Goal: Task Accomplishment & Management: Use online tool/utility

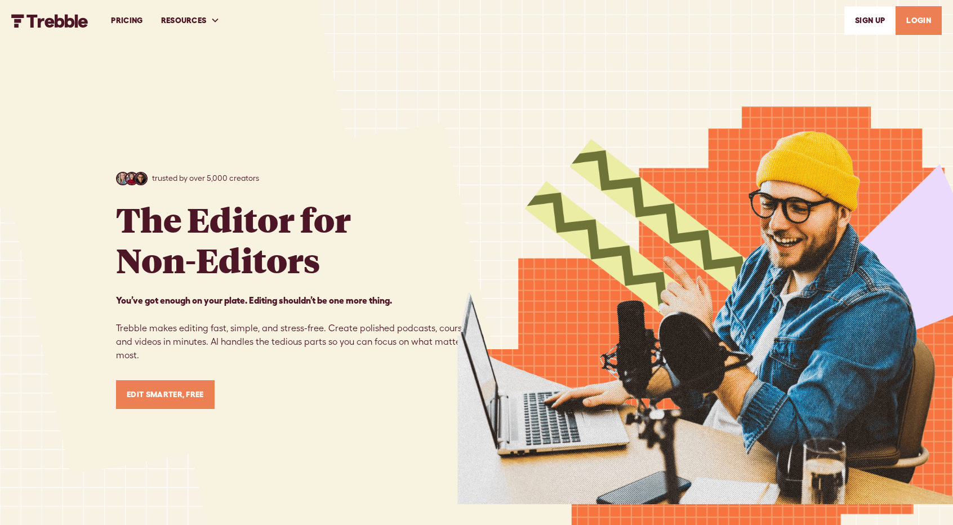
click at [914, 22] on link "LOGIN" at bounding box center [919, 20] width 46 height 29
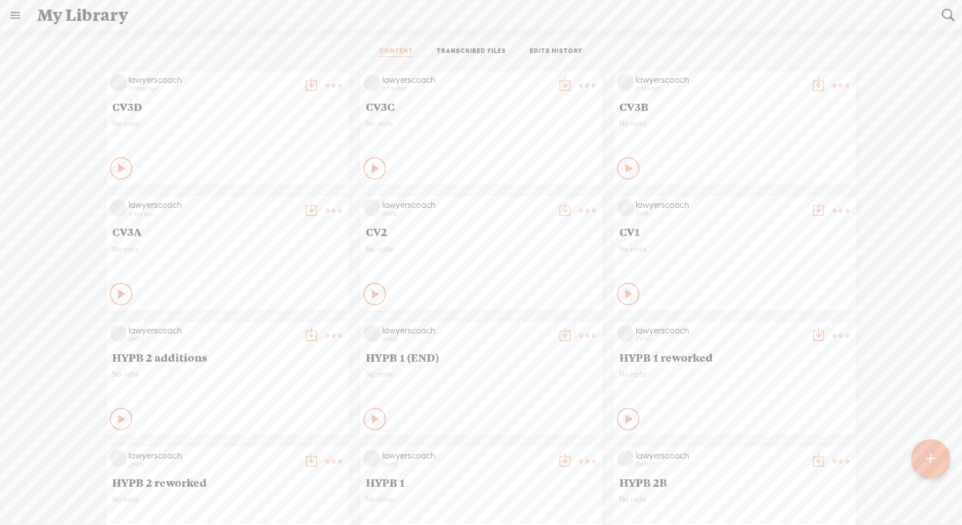
click at [938, 459] on div at bounding box center [930, 459] width 39 height 39
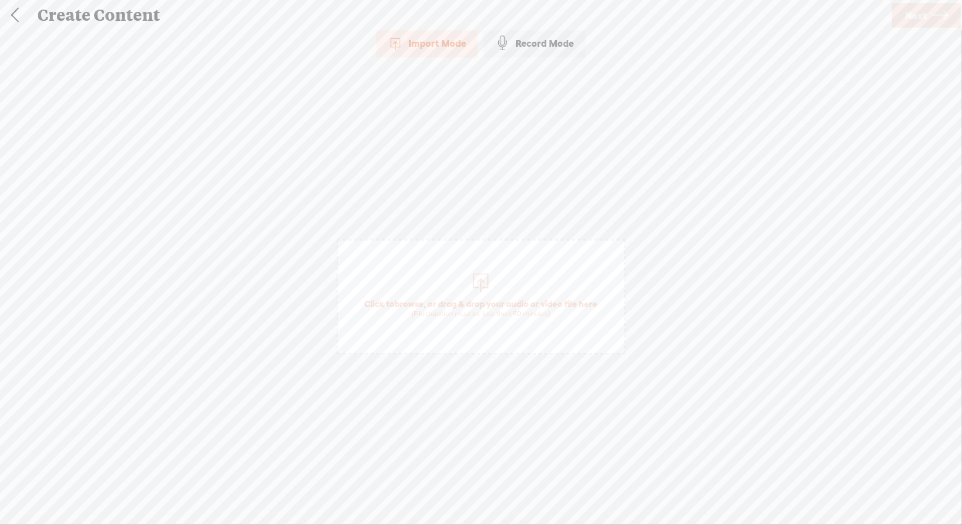
click at [443, 276] on span "Click to browse , or drag & drop your audio or video file here (File duration m…" at bounding box center [481, 296] width 289 height 115
click at [920, 16] on span "Next" at bounding box center [915, 15] width 21 height 29
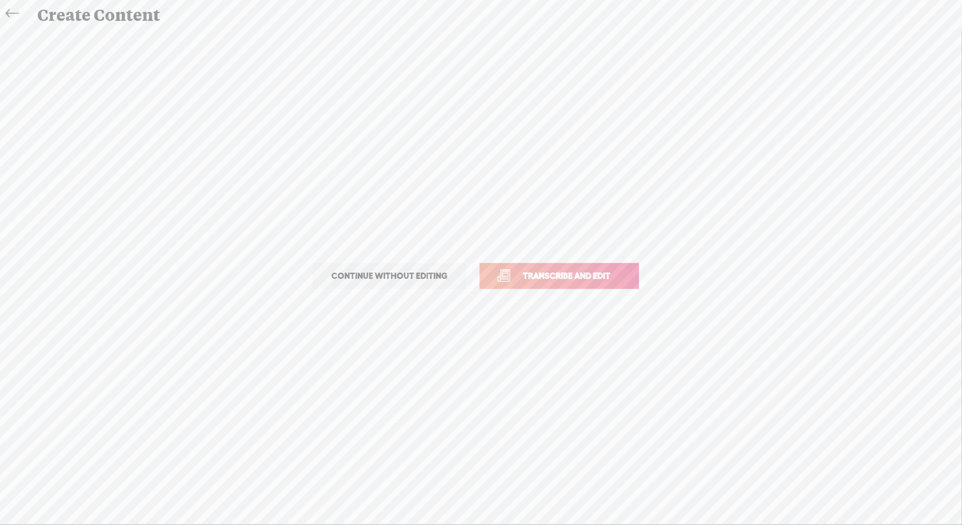
click at [591, 281] on span "Transcribe and edit" at bounding box center [566, 275] width 111 height 13
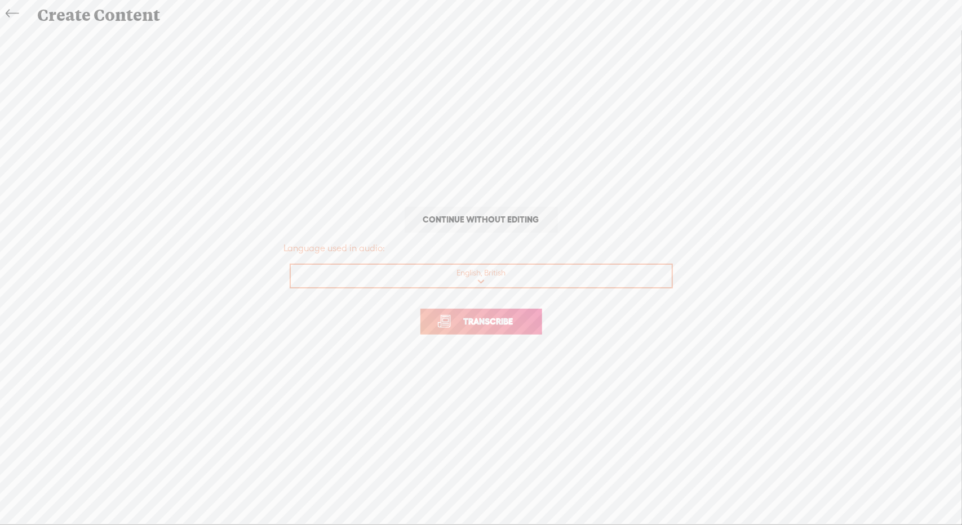
click at [519, 326] on span "Transcribe" at bounding box center [488, 321] width 73 height 13
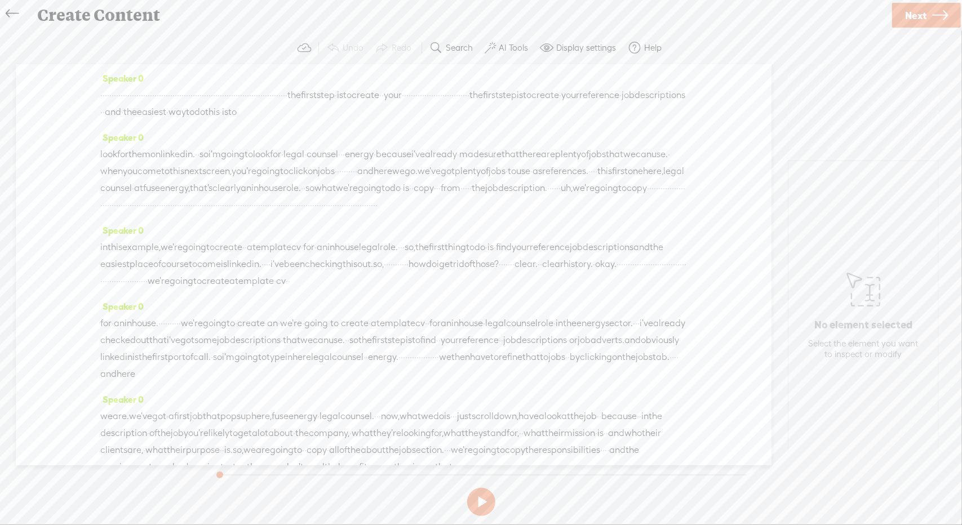
drag, startPoint x: 367, startPoint y: 219, endPoint x: 110, endPoint y: 68, distance: 298.8
click at [110, 68] on div "Speaker 0 · · · · · · · · · · · · · · · · · · · · · · · · · · · · · · · · · · ·…" at bounding box center [394, 264] width 756 height 401
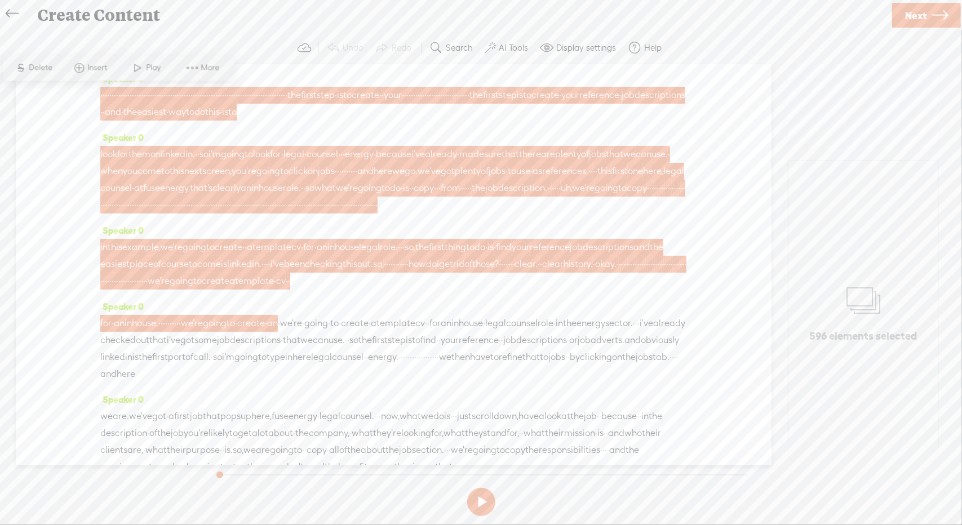
click at [37, 66] on span "Delete" at bounding box center [42, 68] width 26 height 11
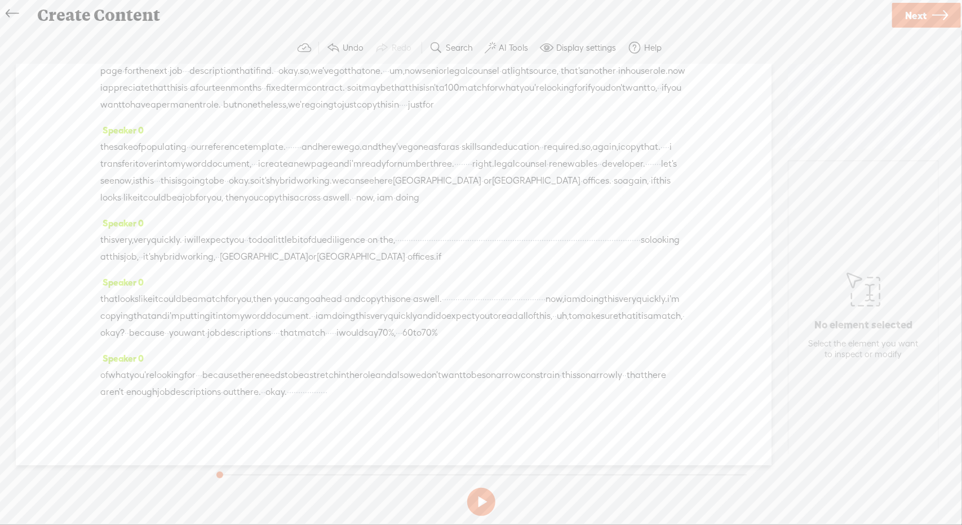
scroll to position [255, 0]
drag, startPoint x: 467, startPoint y: 204, endPoint x: 641, endPoint y: 297, distance: 197.9
click at [641, 297] on div "Speaker 0 [S] · · · · · · · · · · · · · · · · · · · · · · · · · · · · · · · · ·…" at bounding box center [394, 264] width 756 height 401
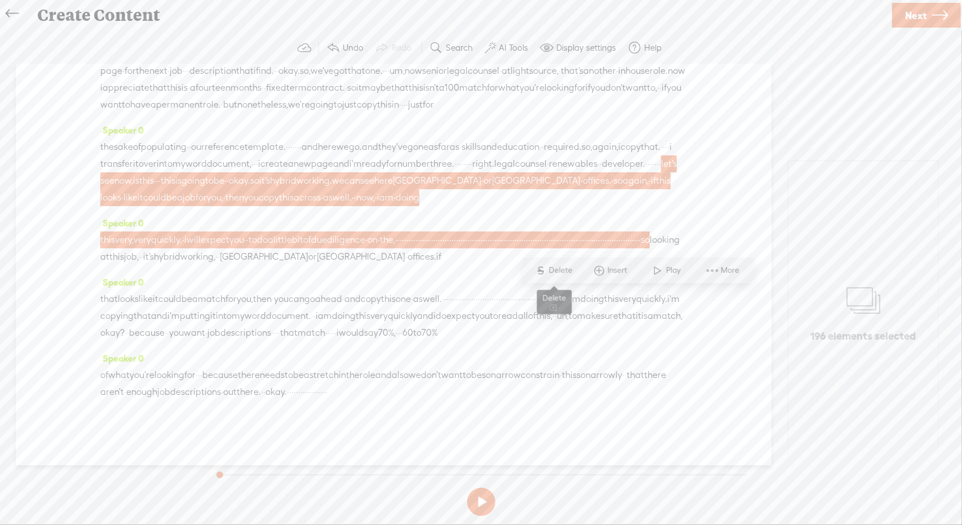
click at [548, 270] on span "S" at bounding box center [541, 270] width 17 height 20
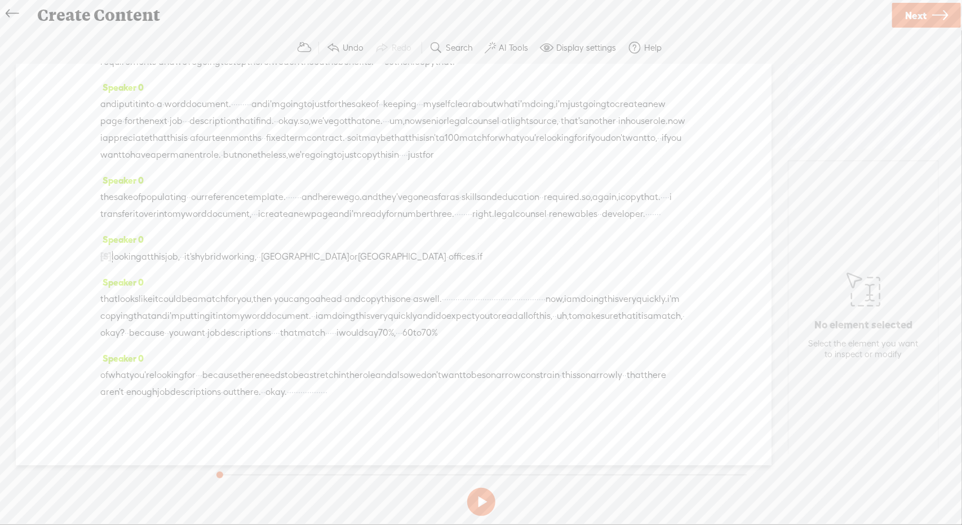
click at [549, 206] on span "renewables" at bounding box center [573, 214] width 48 height 17
click at [358, 178] on span at bounding box center [354, 177] width 17 height 20
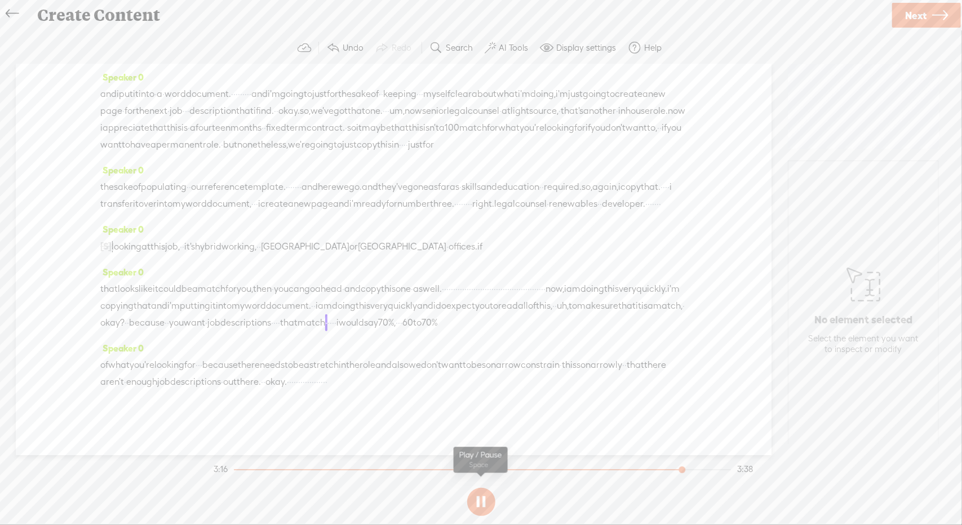
click at [485, 496] on button at bounding box center [481, 502] width 28 height 28
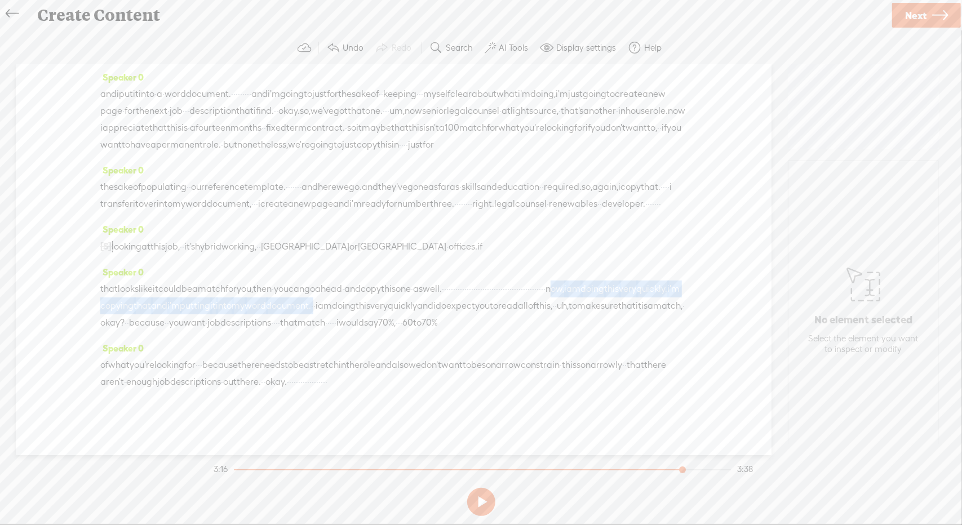
drag, startPoint x: 274, startPoint y: 303, endPoint x: 150, endPoint y: 321, distance: 125.2
click at [150, 321] on div "that looks like it could be a match for you, then · you can go ahead · and copy…" at bounding box center [393, 306] width 587 height 51
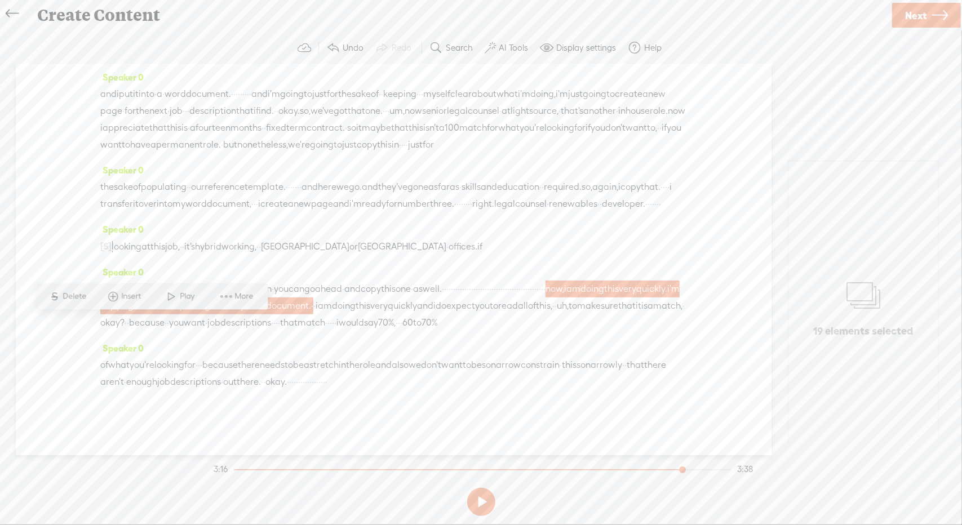
click at [79, 306] on span "S Delete" at bounding box center [67, 296] width 56 height 20
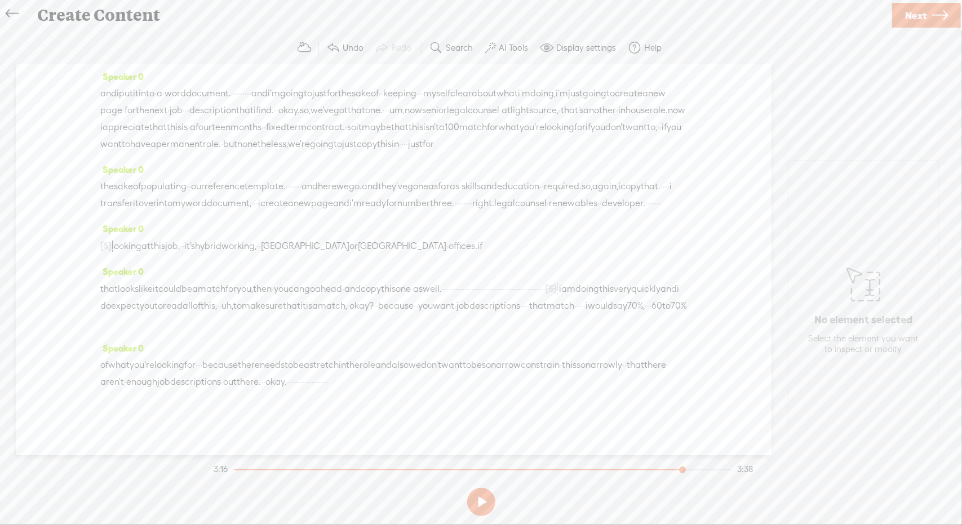
click at [483, 499] on button at bounding box center [481, 502] width 28 height 28
click at [483, 505] on button at bounding box center [481, 502] width 28 height 28
drag, startPoint x: 574, startPoint y: 383, endPoint x: 629, endPoint y: 384, distance: 54.7
click at [629, 384] on div "of what you're looking for · · · because there needs to be a stretch in the rol…" at bounding box center [393, 374] width 587 height 34
click at [545, 355] on span "Delete" at bounding box center [540, 355] width 26 height 11
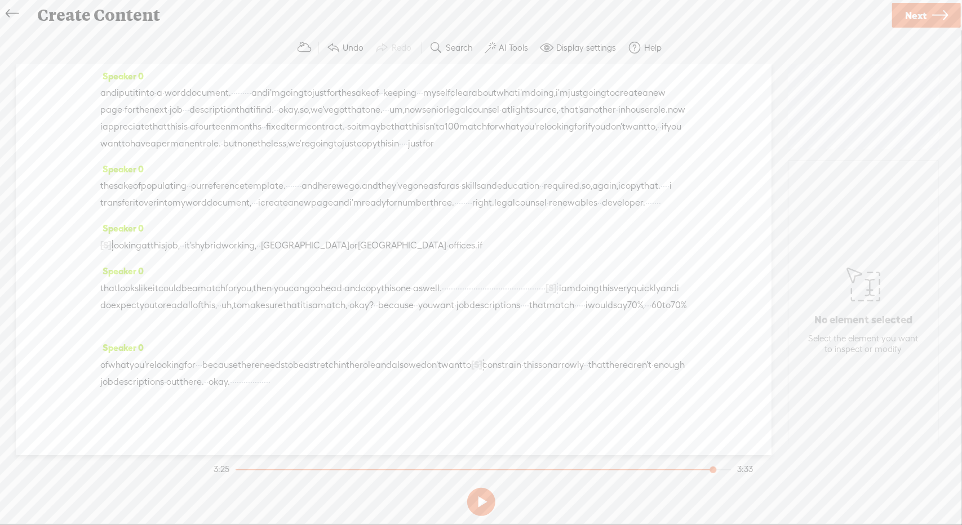
click at [463, 374] on span "want" at bounding box center [451, 365] width 21 height 17
click at [487, 501] on button at bounding box center [481, 502] width 28 height 28
click at [360, 374] on span "the" at bounding box center [353, 365] width 14 height 17
click at [452, 353] on span "Play" at bounding box center [457, 355] width 17 height 11
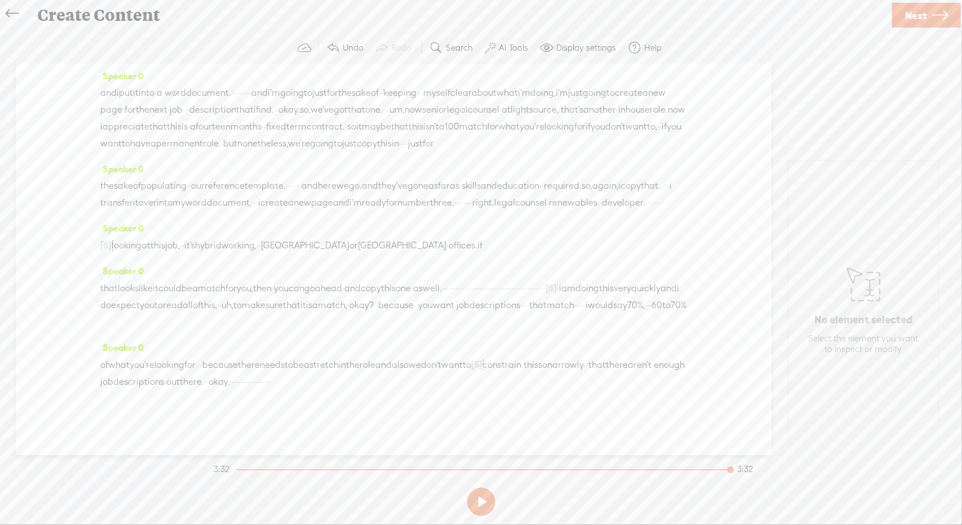
drag, startPoint x: 449, startPoint y: 400, endPoint x: 614, endPoint y: 402, distance: 165.7
click at [614, 391] on div "of what you're looking for · · · because there needs to be a stretch in the rol…" at bounding box center [393, 373] width 587 height 34
drag, startPoint x: 407, startPoint y: 401, endPoint x: 625, endPoint y: 403, distance: 217.5
click at [625, 391] on div "of what you're looking for · · · because there needs to be a stretch in the rol…" at bounding box center [393, 373] width 587 height 34
click at [471, 369] on span "Delete" at bounding box center [471, 372] width 26 height 11
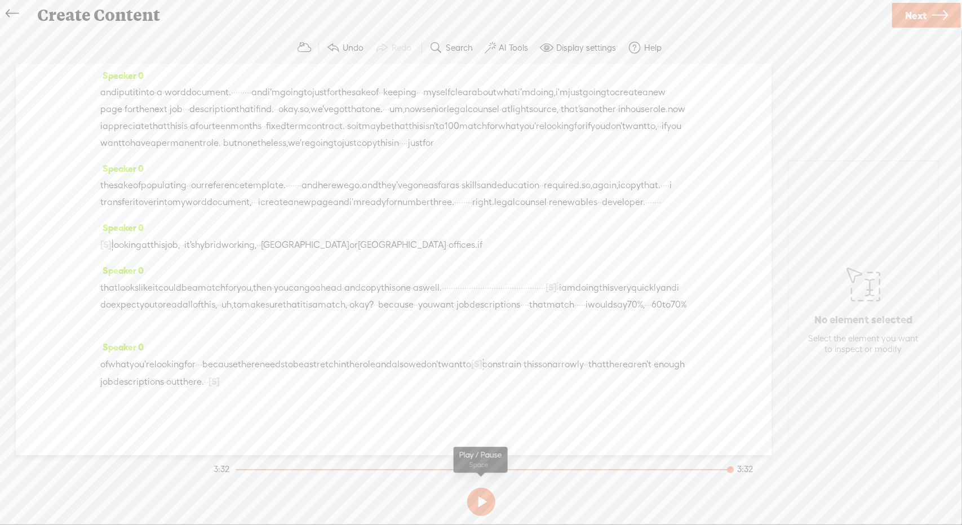
click at [481, 501] on button at bounding box center [481, 502] width 28 height 28
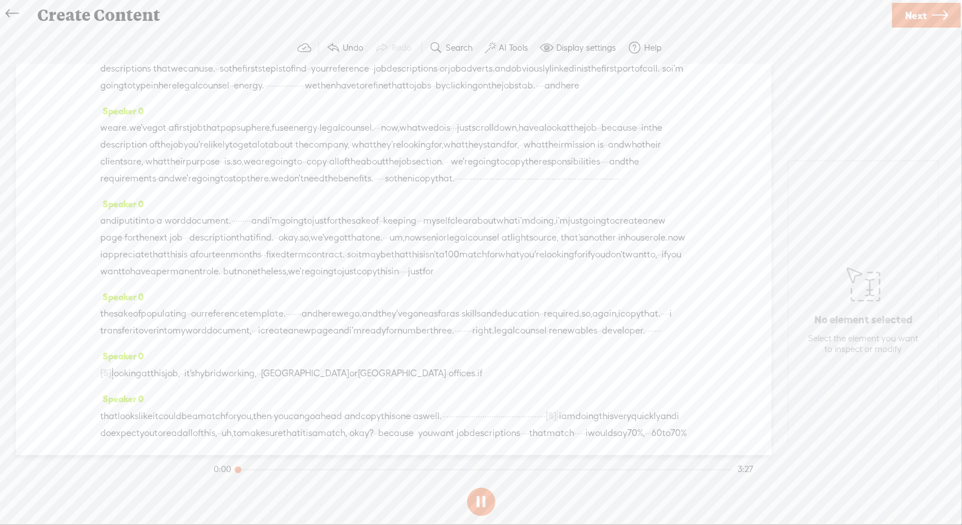
scroll to position [0, 0]
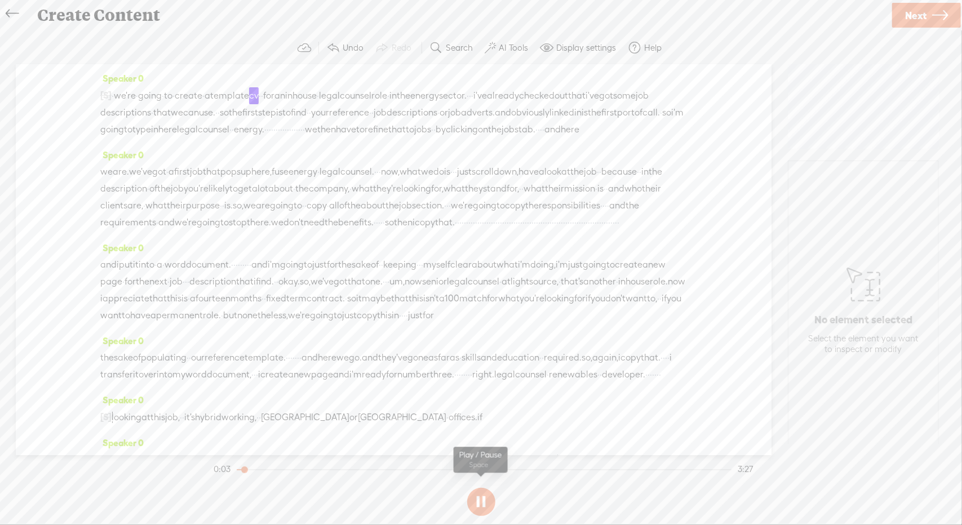
click at [489, 503] on button at bounding box center [481, 502] width 28 height 28
click at [913, 17] on span "Next" at bounding box center [915, 15] width 21 height 29
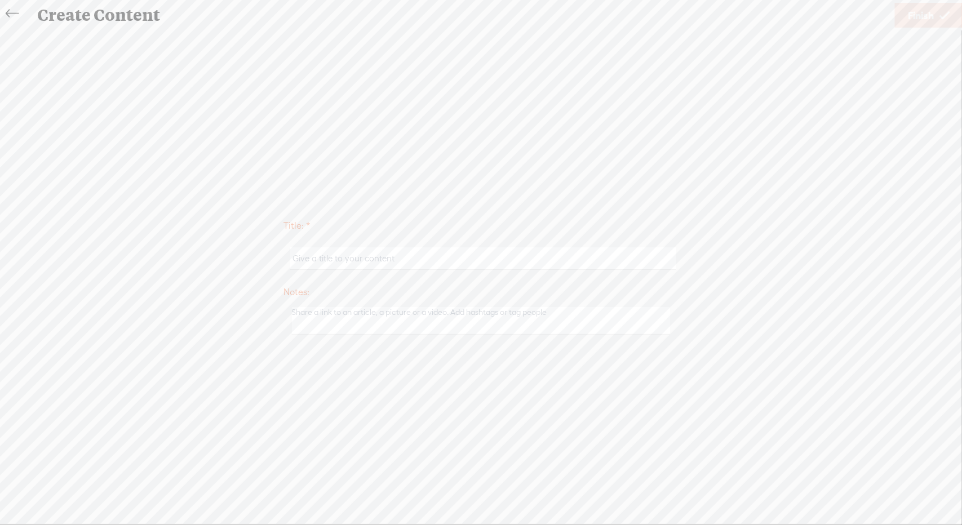
click at [492, 262] on input "text" at bounding box center [483, 258] width 386 height 22
type input "CV4A"
click at [906, 16] on link "Finish" at bounding box center [929, 15] width 68 height 25
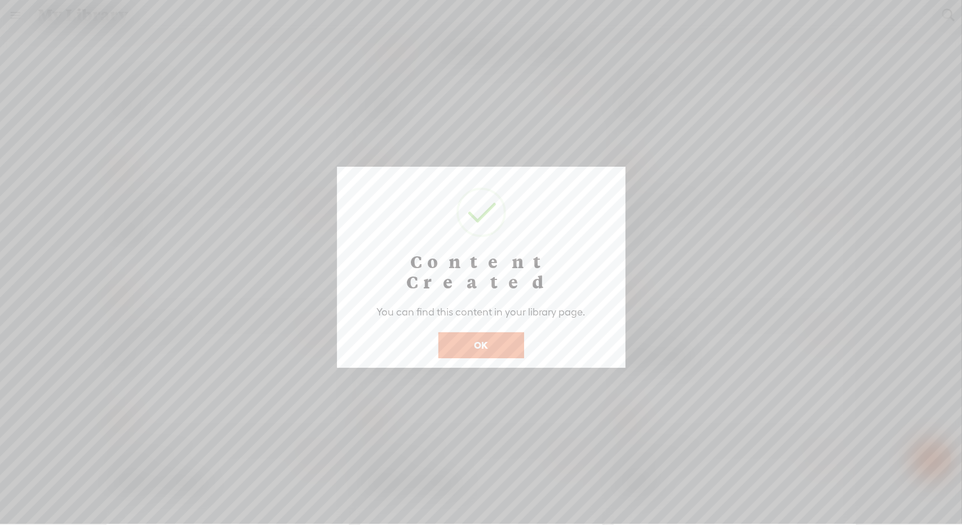
click at [495, 332] on button "OK" at bounding box center [481, 345] width 86 height 26
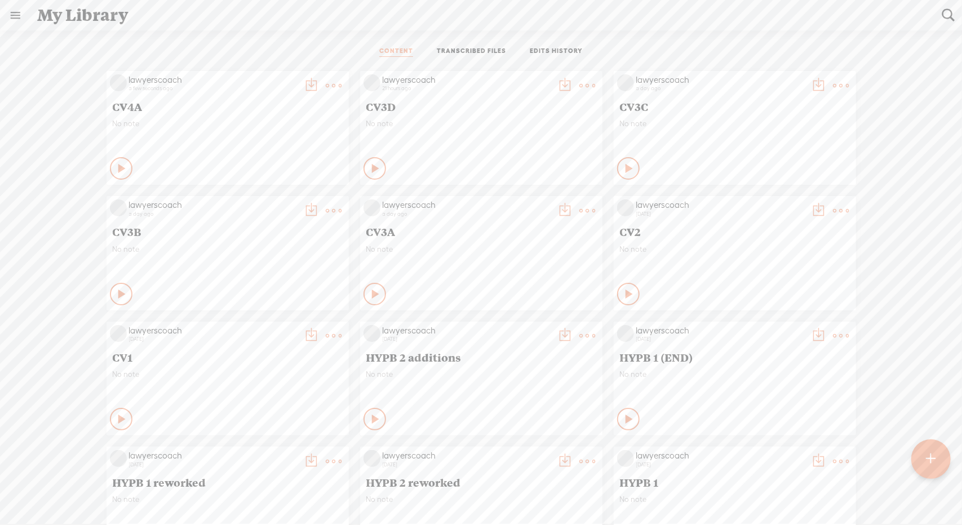
click at [326, 87] on t at bounding box center [334, 86] width 16 height 16
click at [255, 218] on link "Download as..." at bounding box center [271, 227] width 113 height 26
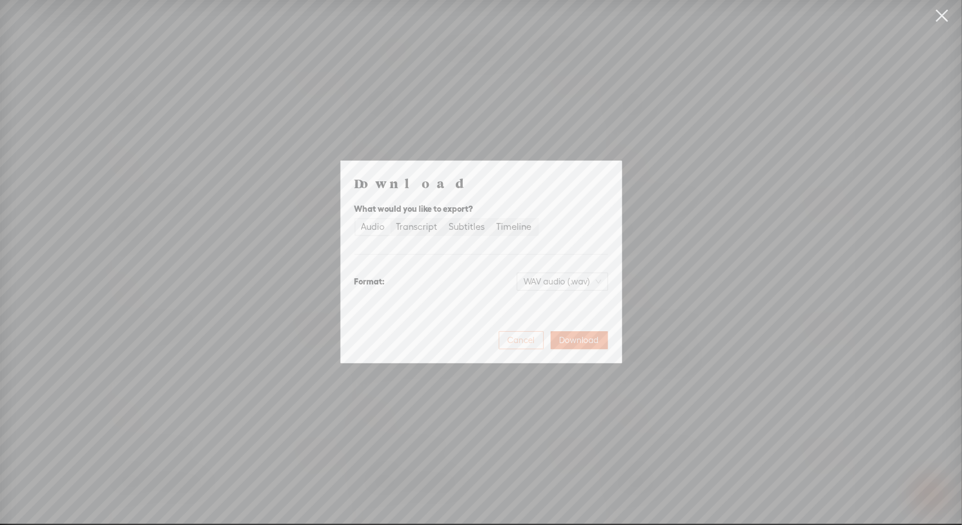
click at [535, 338] on span "Cancel" at bounding box center [521, 340] width 27 height 11
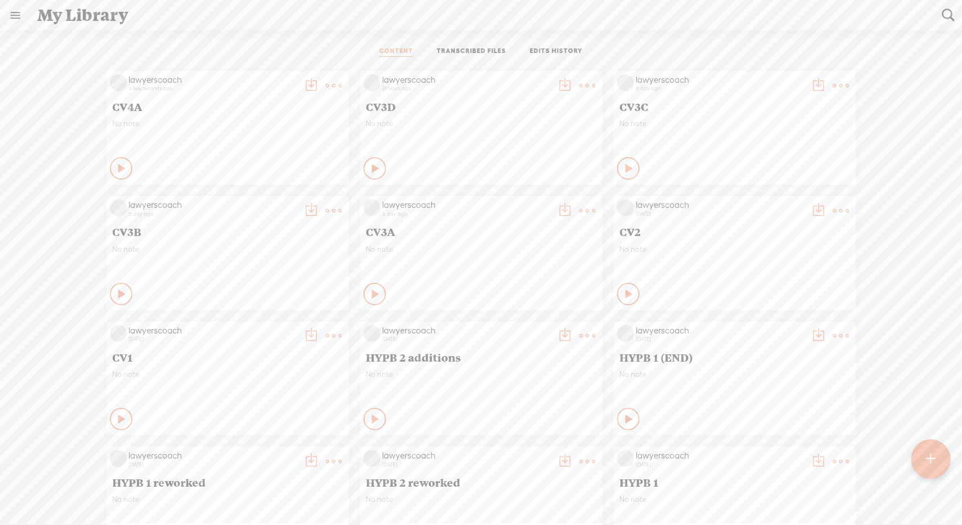
click at [326, 87] on t at bounding box center [334, 86] width 16 height 16
click at [317, 60] on div "CONTENT TRANSCRIBED FILES EDITS HISTORY" at bounding box center [480, 51] width 945 height 27
click at [930, 450] on t at bounding box center [931, 459] width 10 height 25
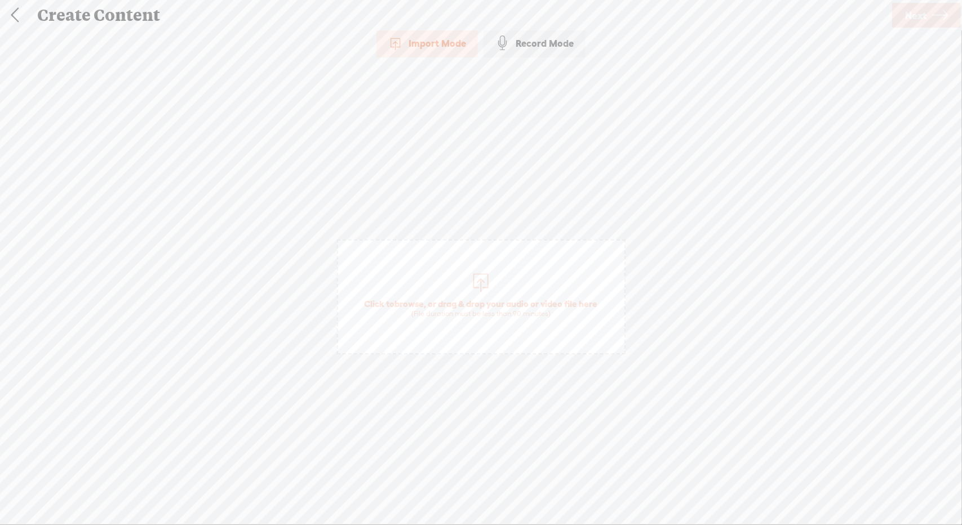
click at [449, 294] on span "Click to browse , or drag & drop your audio or video file here (File duration m…" at bounding box center [481, 308] width 245 height 32
click at [925, 14] on span "Next" at bounding box center [915, 15] width 21 height 29
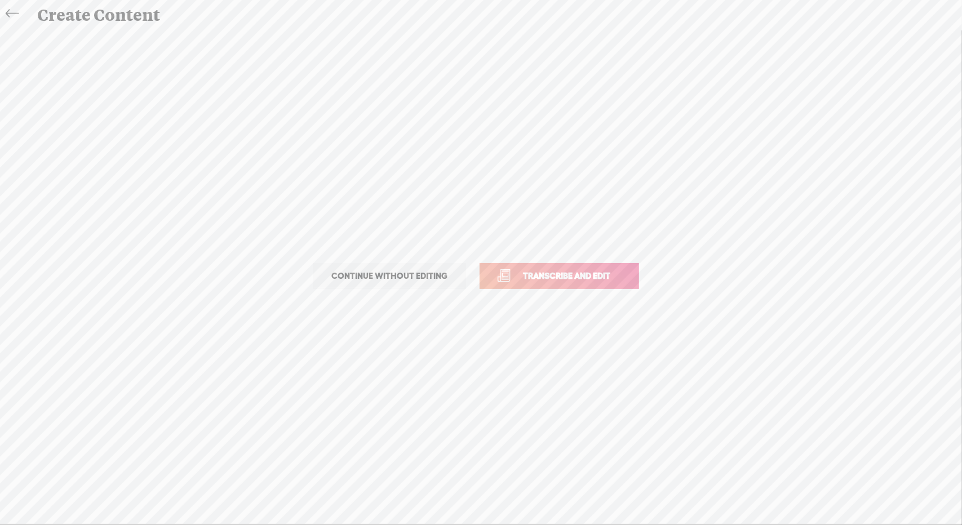
click at [561, 271] on span "Transcribe and edit" at bounding box center [566, 275] width 111 height 13
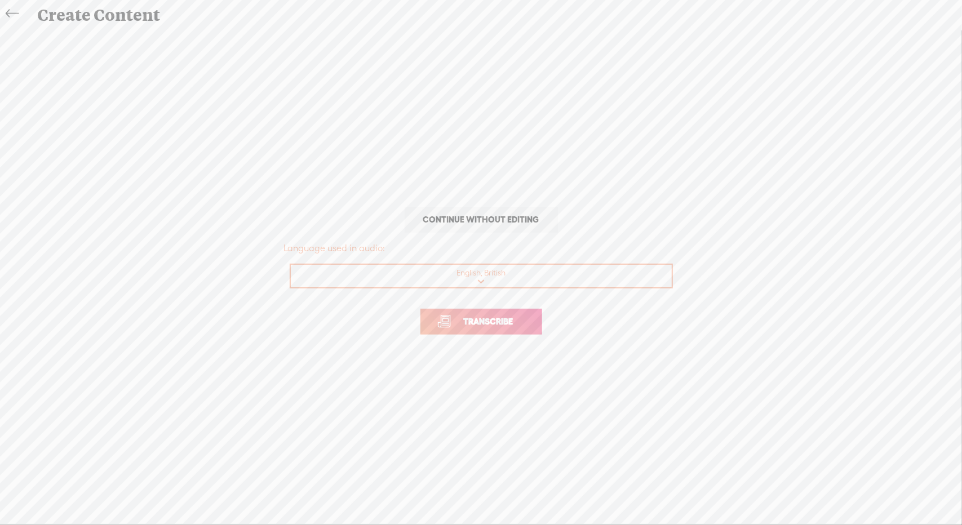
click at [508, 322] on span "Transcribe" at bounding box center [488, 321] width 73 height 13
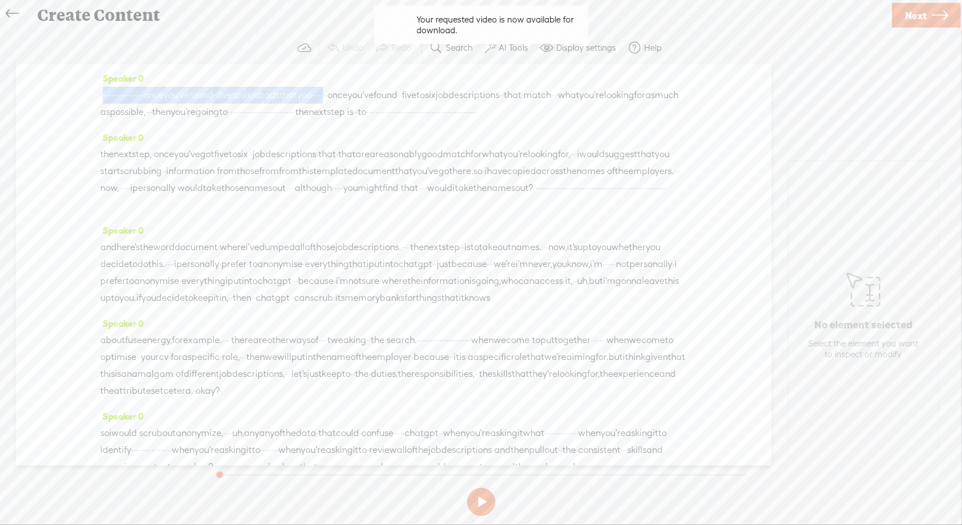
drag, startPoint x: 102, startPoint y: 96, endPoint x: 474, endPoint y: 90, distance: 371.9
click at [474, 90] on div "· · · · · · · · · · · · · · · · · · · once you've found · · five to six job ads…" at bounding box center [393, 104] width 587 height 34
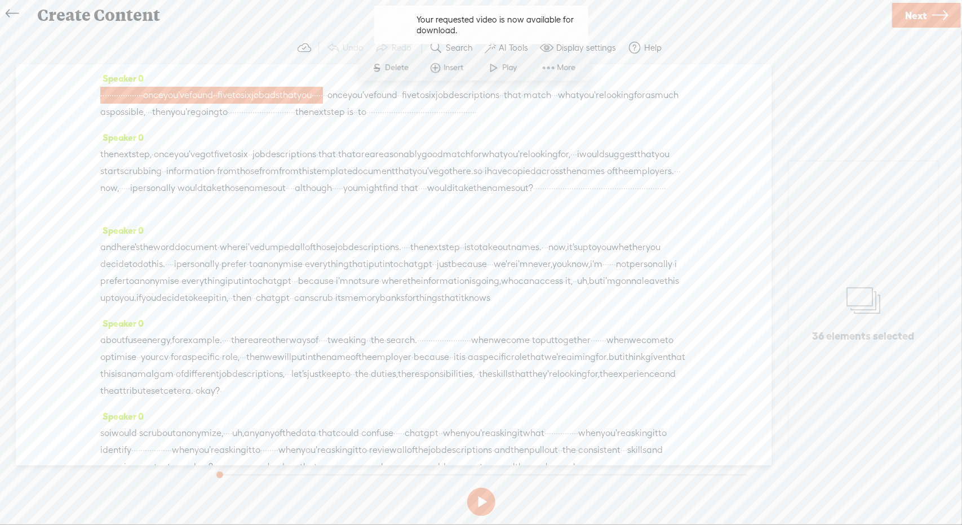
click at [398, 68] on span "Delete" at bounding box center [398, 68] width 26 height 11
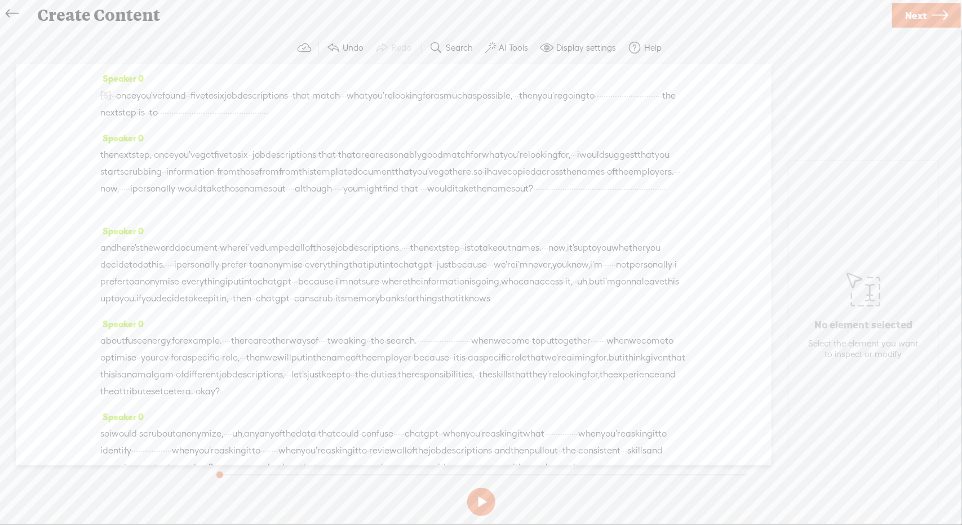
drag, startPoint x: 119, startPoint y: 282, endPoint x: 95, endPoint y: 79, distance: 203.8
click at [95, 79] on div "Speaker 0 [S] · · · · · · · · · · · · · · · · · · · once you've found · · five …" at bounding box center [394, 264] width 756 height 401
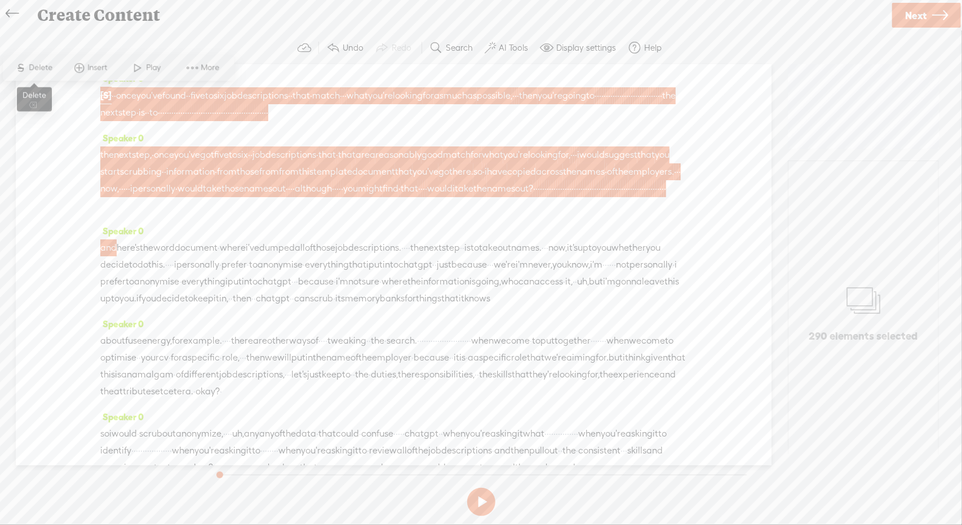
click at [40, 65] on span "Delete" at bounding box center [42, 68] width 26 height 11
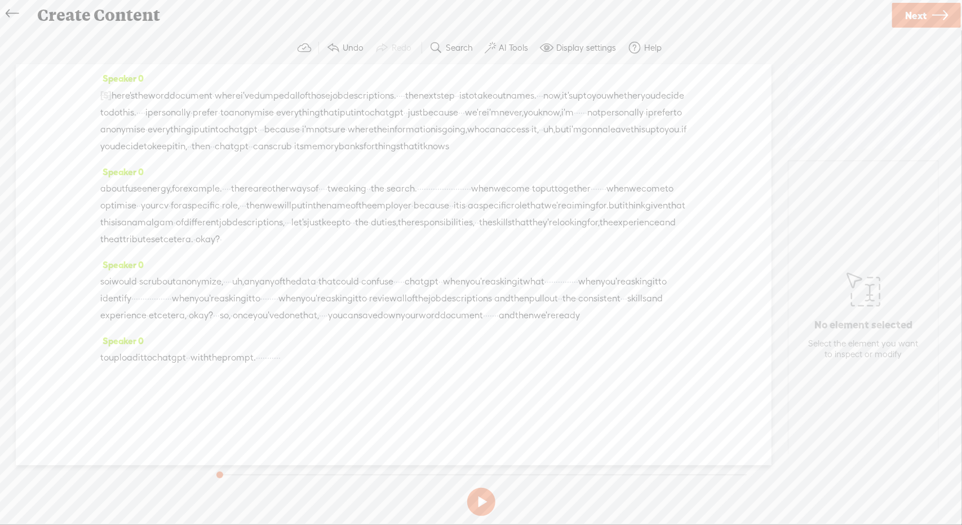
drag, startPoint x: 339, startPoint y: 111, endPoint x: 374, endPoint y: 130, distance: 40.3
click at [374, 130] on div "[S] · · · · · · · · · · · · · · · · · · · once you've found · · five to six job…" at bounding box center [393, 121] width 587 height 68
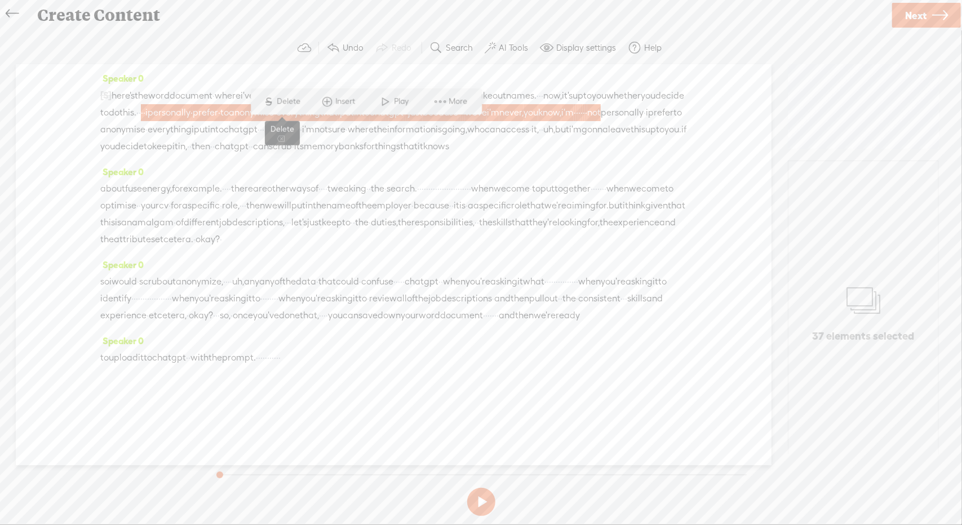
click at [285, 93] on span "S Delete" at bounding box center [282, 101] width 56 height 20
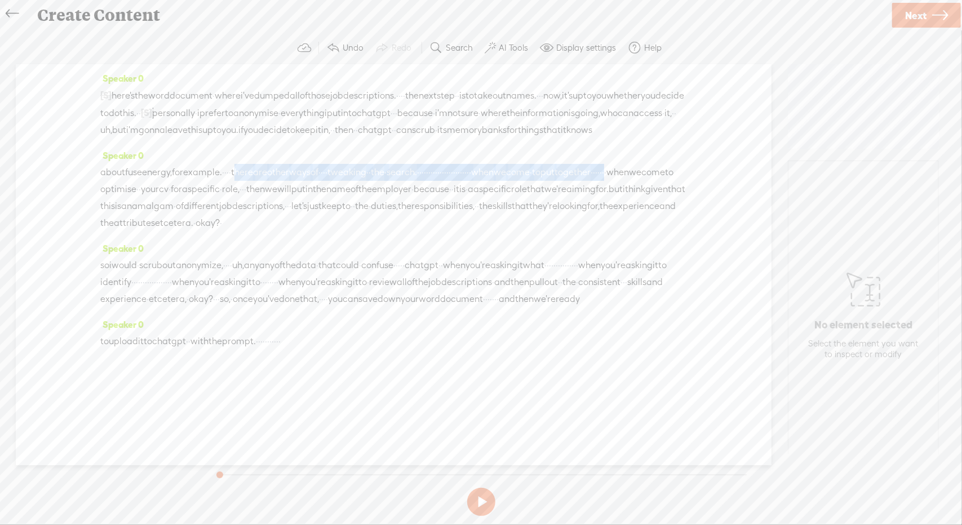
drag, startPoint x: 269, startPoint y: 187, endPoint x: 282, endPoint y: 200, distance: 18.7
click at [282, 200] on div "about fuse energy, for example. · · · · there are other ways of · · · · tweakin…" at bounding box center [393, 198] width 587 height 68
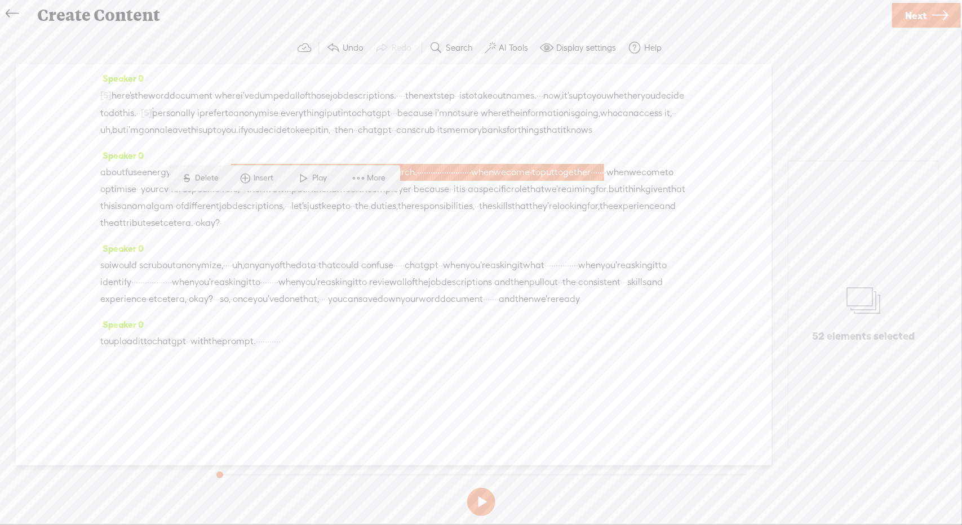
click at [209, 183] on span "Delete" at bounding box center [209, 178] width 26 height 11
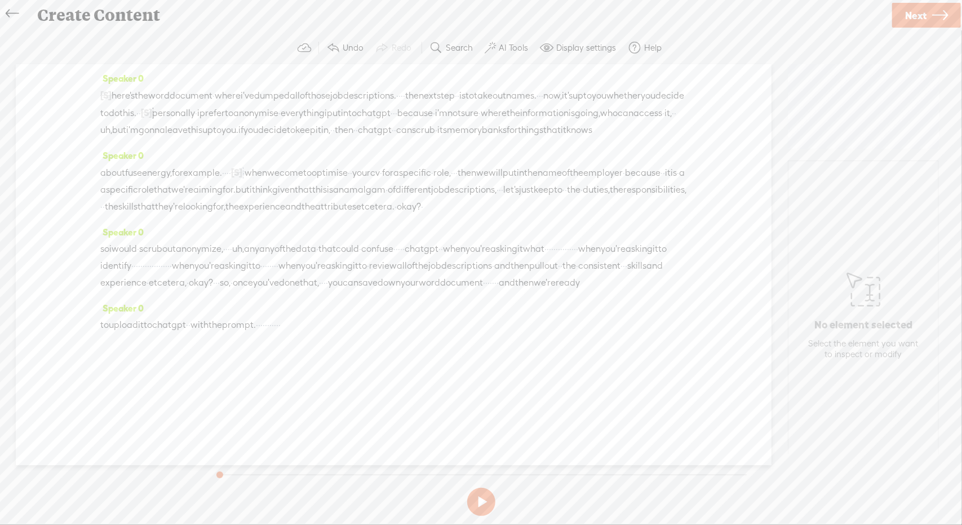
drag, startPoint x: 478, startPoint y: 204, endPoint x: 505, endPoint y: 203, distance: 27.6
click at [505, 203] on div "about fuse energy, for example. · · · · [S] there are other ways of · · · · twe…" at bounding box center [393, 189] width 587 height 51
click at [425, 176] on span "Delete" at bounding box center [419, 178] width 26 height 11
drag, startPoint x: 195, startPoint y: 241, endPoint x: 228, endPoint y: 241, distance: 33.3
click at [228, 216] on div "about fuse energy, for example. · · · · [S] there are other ways of · · · · twe…" at bounding box center [393, 190] width 587 height 52
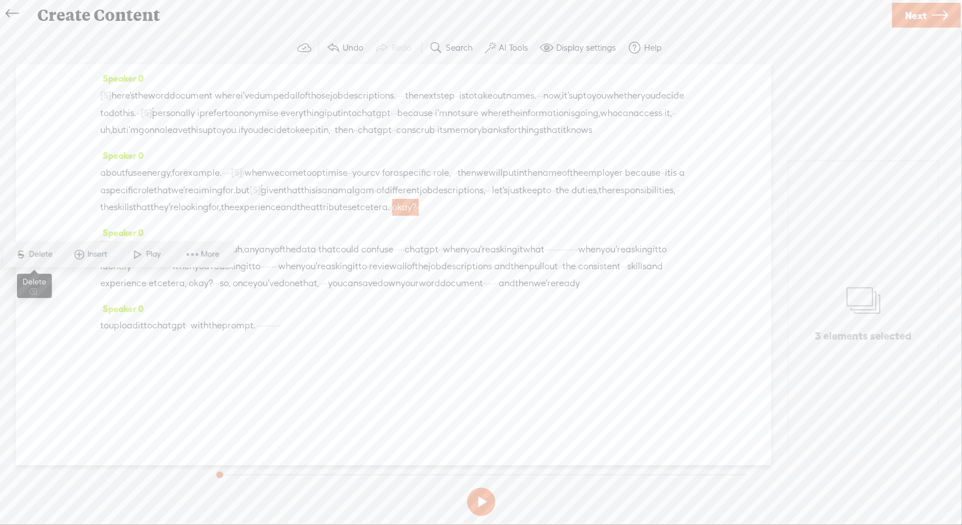
click at [53, 258] on span "Delete" at bounding box center [42, 254] width 26 height 11
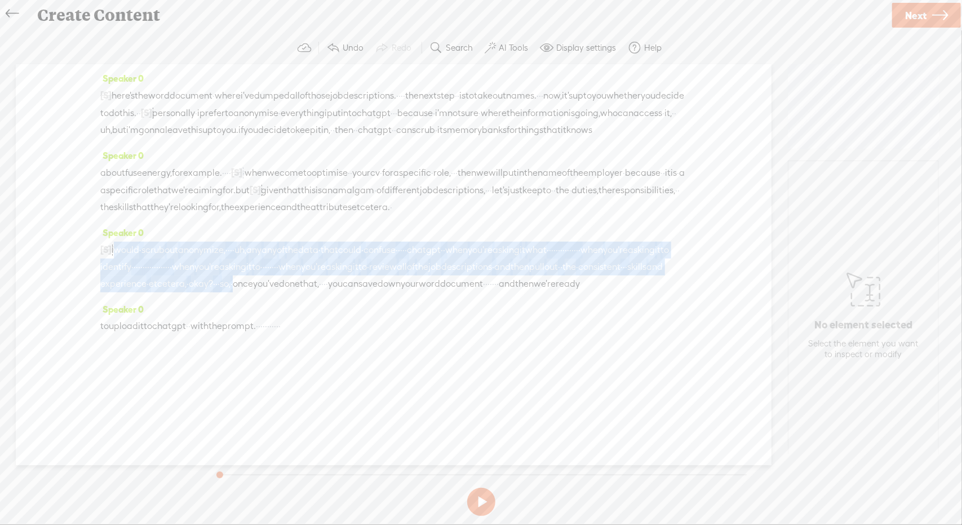
drag, startPoint x: 117, startPoint y: 280, endPoint x: 166, endPoint y: 331, distance: 70.5
click at [166, 292] on div "[S] okay? · so i would · scrub out anonymize, · · · · uh, any any of the data ·…" at bounding box center [393, 266] width 587 height 51
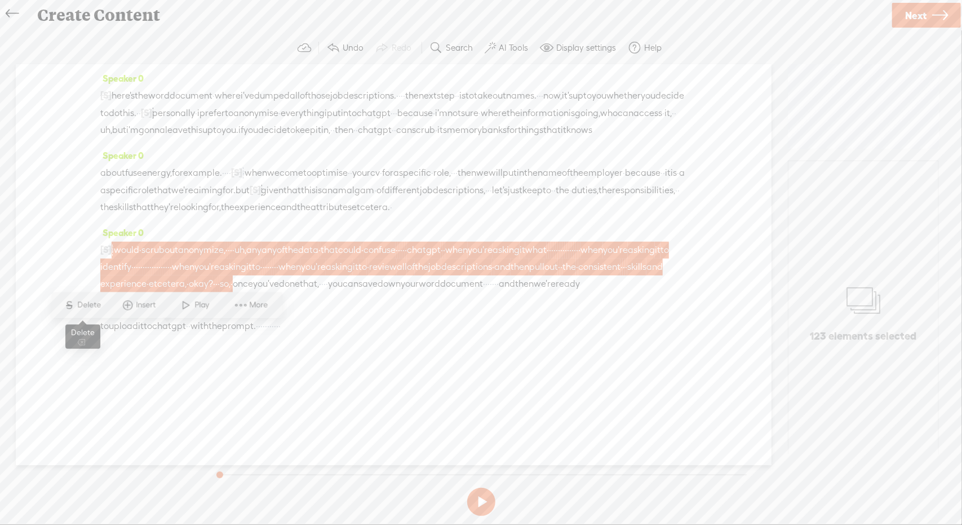
click at [84, 305] on span "Delete" at bounding box center [91, 305] width 26 height 11
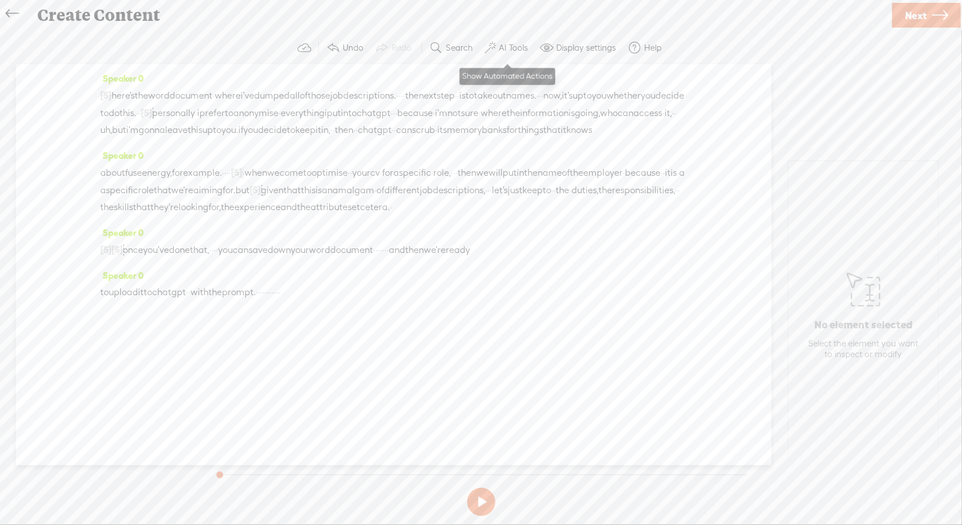
click at [498, 46] on button "AI Tools" at bounding box center [507, 48] width 55 height 23
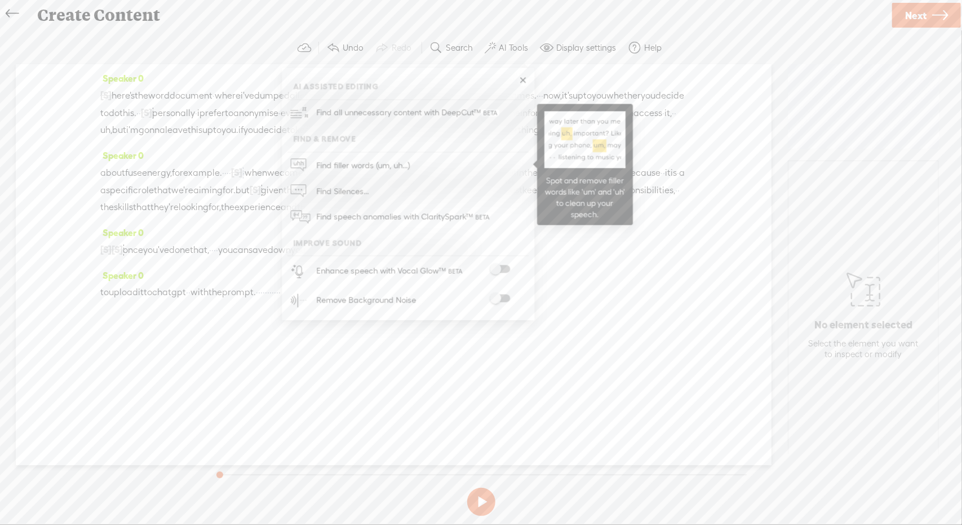
click at [366, 164] on span "Find filler words (um, uh...)" at bounding box center [362, 165] width 101 height 25
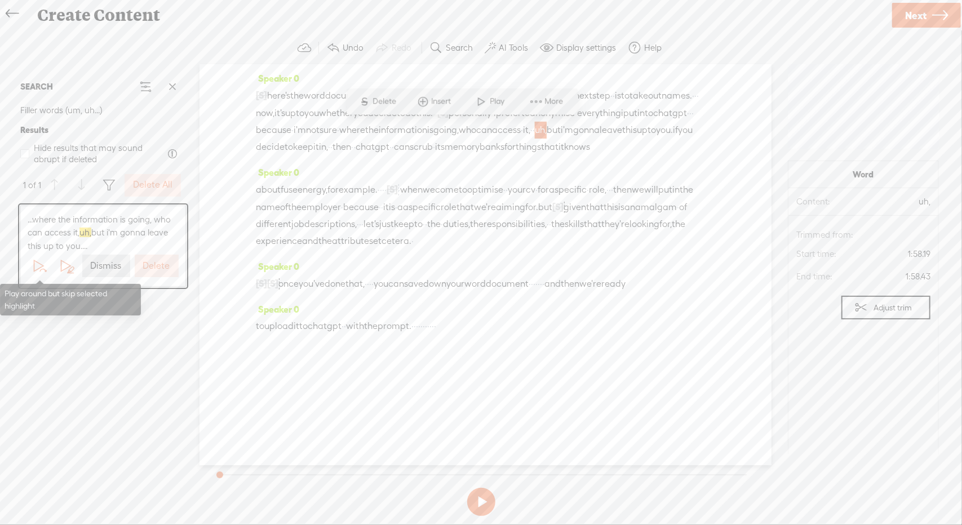
click at [42, 265] on span at bounding box center [39, 266] width 17 height 17
click at [158, 192] on button "Delete All" at bounding box center [153, 185] width 56 height 23
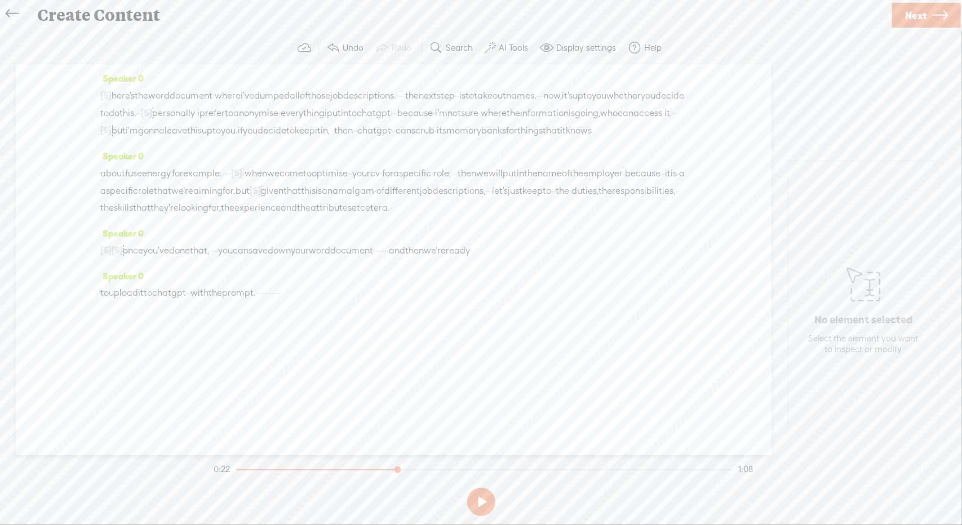
click at [674, 122] on span "·" at bounding box center [675, 113] width 2 height 17
click at [375, 101] on span "Delete" at bounding box center [374, 101] width 26 height 11
click at [618, 122] on span "can" at bounding box center [626, 113] width 16 height 17
click at [413, 103] on span "Play" at bounding box center [417, 101] width 17 height 11
click at [476, 507] on button at bounding box center [481, 502] width 28 height 28
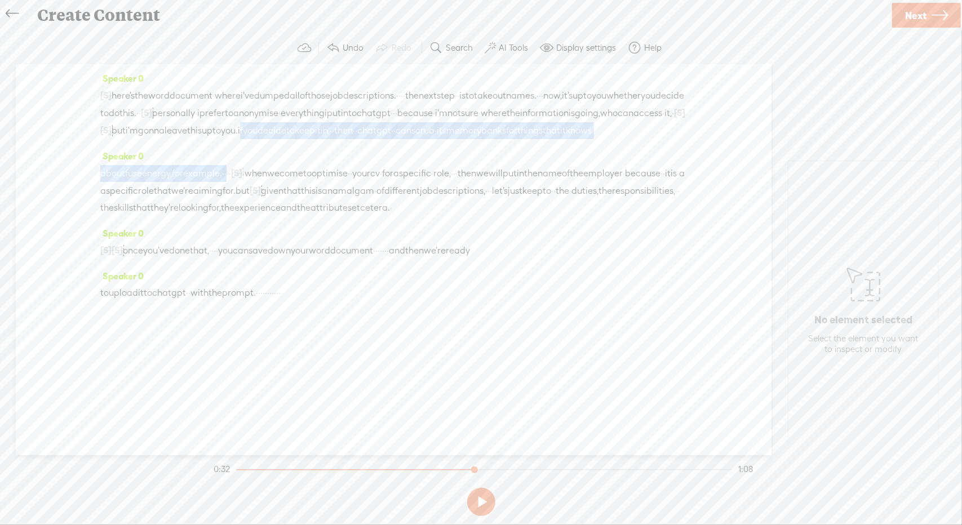
drag, startPoint x: 640, startPoint y: 126, endPoint x: 250, endPoint y: 184, distance: 393.6
click at [250, 184] on div "Speaker 0 [S] · · · · · · · · · · · · · · · · · · · once you've found · · five …" at bounding box center [394, 259] width 756 height 391
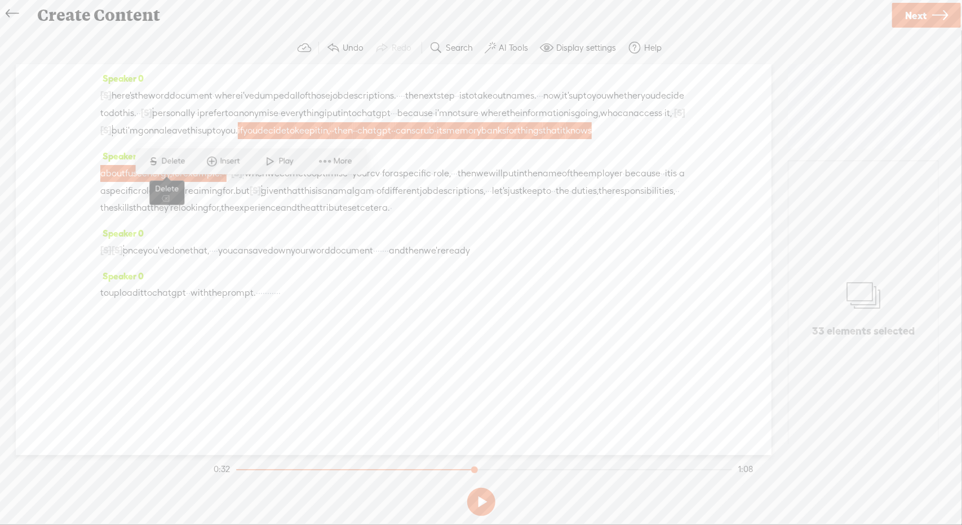
click at [174, 161] on span "Delete" at bounding box center [175, 161] width 26 height 11
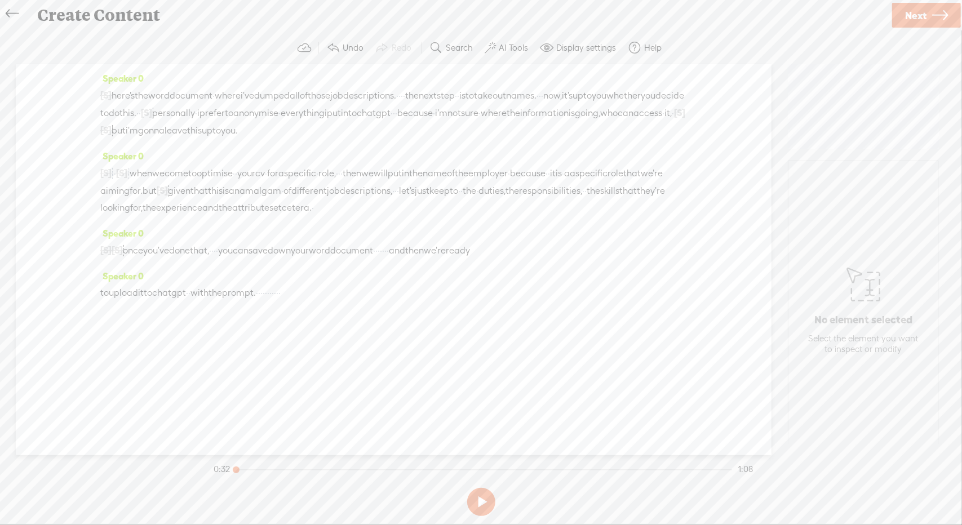
drag, startPoint x: 472, startPoint y: 471, endPoint x: 230, endPoint y: 483, distance: 242.1
click at [230, 483] on div at bounding box center [237, 471] width 26 height 26
click at [478, 496] on button at bounding box center [481, 502] width 28 height 28
click at [476, 501] on button at bounding box center [481, 502] width 28 height 28
click at [564, 182] on span "a" at bounding box center [567, 173] width 6 height 17
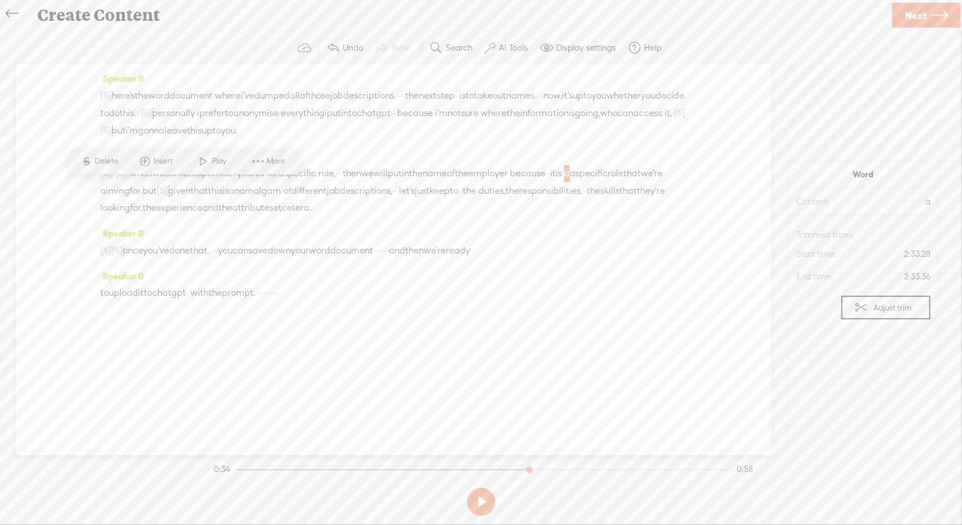
click at [115, 163] on span "Delete" at bounding box center [108, 161] width 26 height 11
click at [510, 182] on span "because" at bounding box center [528, 173] width 36 height 17
click at [157, 159] on span "Play" at bounding box center [156, 161] width 17 height 11
drag, startPoint x: 157, startPoint y: 159, endPoint x: 438, endPoint y: 395, distance: 366.4
click at [438, 395] on div "Speaker 0 [S] · · · · · · · · · · · · · · · · · · · once you've found · · five …" at bounding box center [394, 259] width 756 height 391
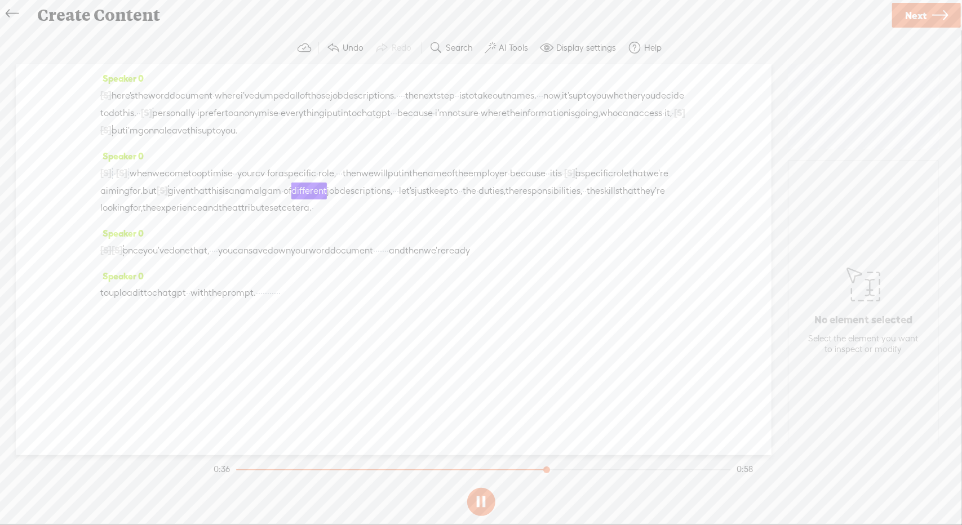
click at [480, 503] on button at bounding box center [481, 502] width 28 height 28
click at [629, 182] on span "that" at bounding box center [637, 173] width 17 height 17
click at [194, 164] on span "Delete" at bounding box center [194, 161] width 26 height 11
click at [510, 182] on span "because" at bounding box center [528, 173] width 36 height 17
click at [161, 159] on span "Play" at bounding box center [156, 161] width 17 height 11
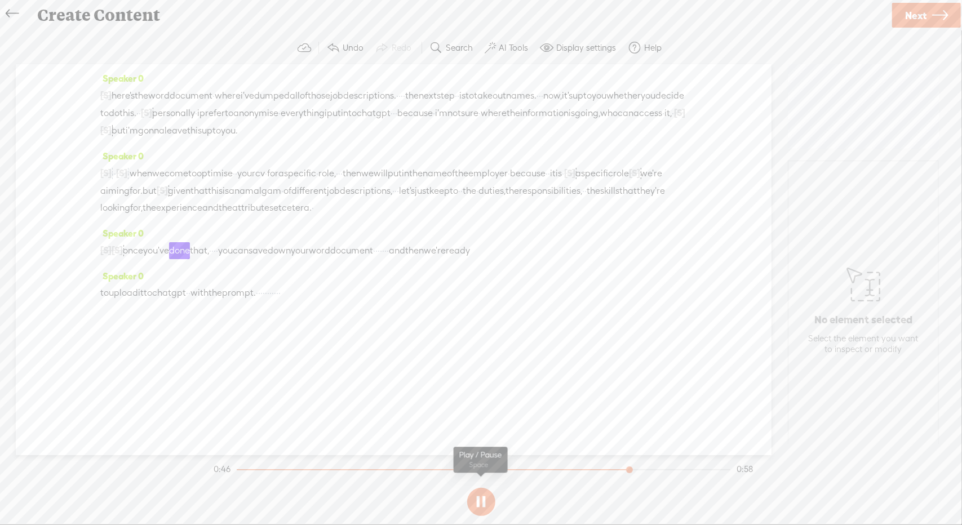
click at [480, 495] on button at bounding box center [481, 502] width 28 height 28
click at [619, 199] on span "that" at bounding box center [627, 191] width 17 height 17
click at [321, 173] on span "Delete" at bounding box center [317, 178] width 26 height 11
click at [587, 199] on span "the" at bounding box center [594, 191] width 14 height 17
click at [373, 176] on span at bounding box center [369, 178] width 17 height 20
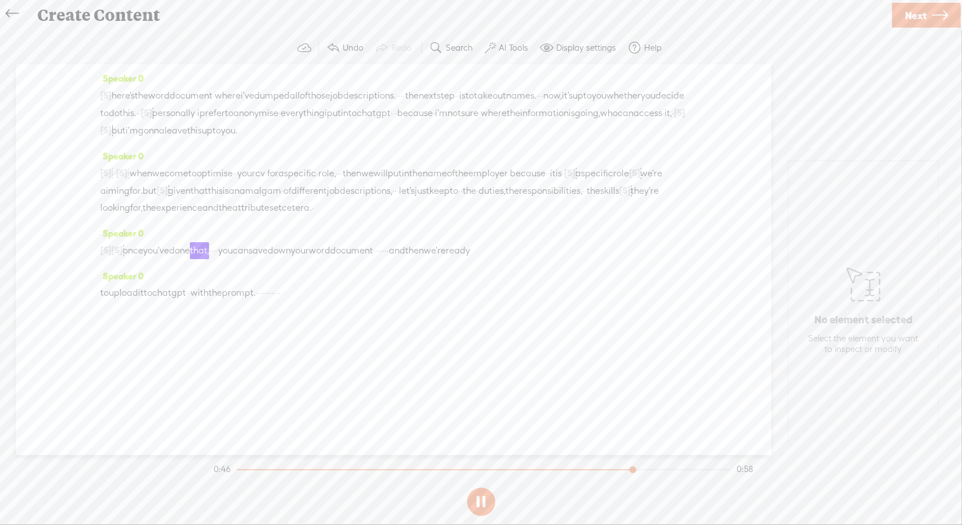
click at [619, 196] on span "[S]" at bounding box center [624, 190] width 11 height 10
click at [396, 179] on span "Restore" at bounding box center [398, 178] width 30 height 11
click at [484, 493] on button at bounding box center [481, 502] width 28 height 28
click at [291, 259] on span "down" at bounding box center [279, 250] width 23 height 17
click at [257, 239] on span "Delete" at bounding box center [260, 237] width 26 height 11
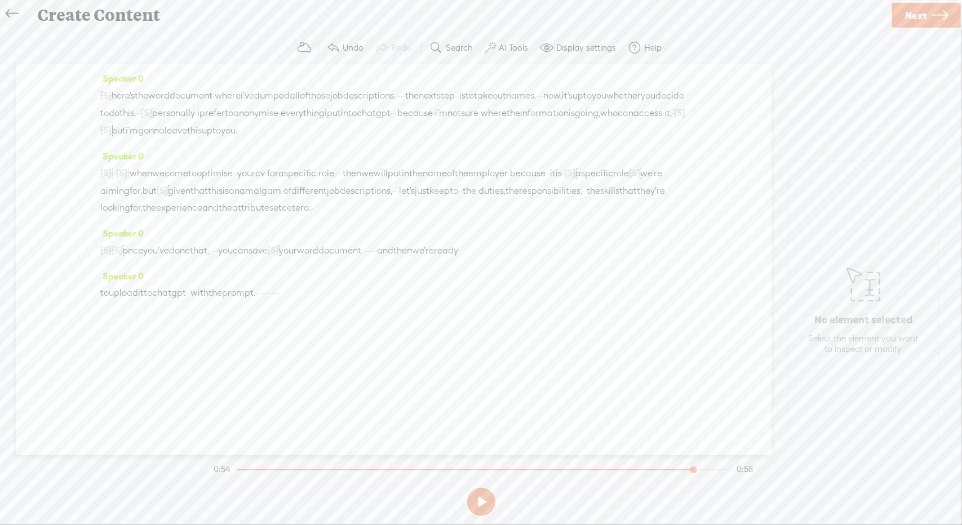
click at [233, 259] on span "you" at bounding box center [225, 250] width 15 height 17
click at [294, 239] on span at bounding box center [289, 237] width 17 height 20
click at [279, 255] on span "[S]" at bounding box center [273, 250] width 11 height 10
click at [326, 234] on span at bounding box center [315, 236] width 25 height 23
click at [520, 47] on label "AI Tools" at bounding box center [513, 47] width 29 height 11
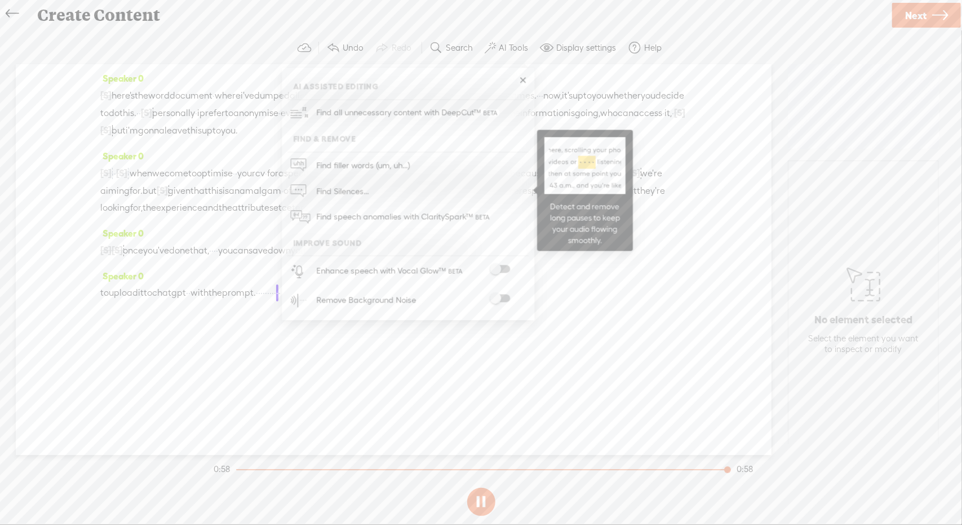
click at [346, 193] on span "Find Silences..." at bounding box center [342, 191] width 60 height 25
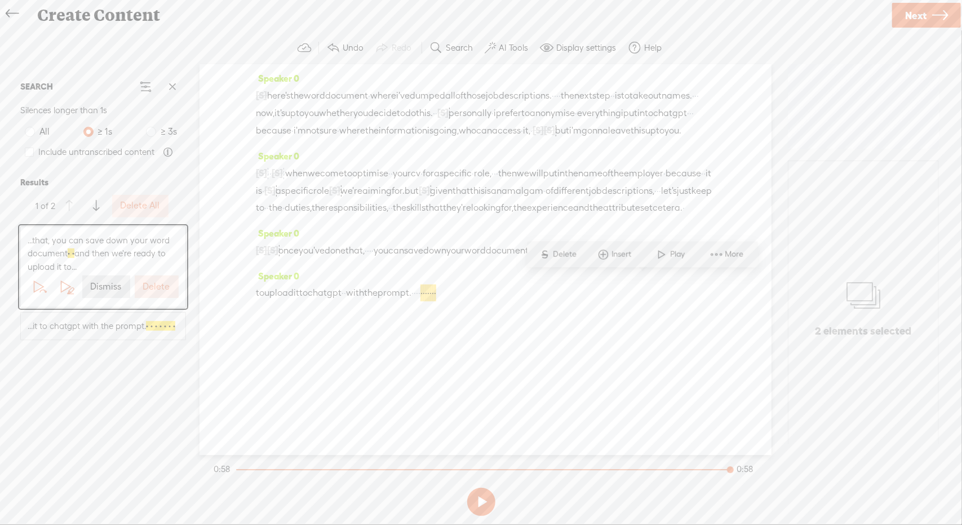
click at [123, 206] on label "Delete All" at bounding box center [140, 206] width 39 height 12
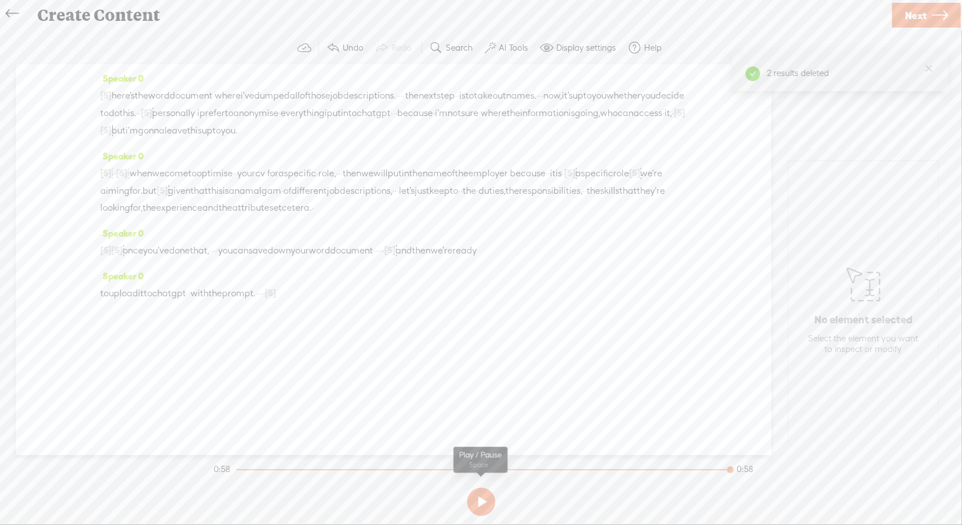
click at [469, 504] on button at bounding box center [481, 502] width 28 height 28
click at [481, 504] on button at bounding box center [481, 502] width 28 height 28
drag, startPoint x: 461, startPoint y: 265, endPoint x: 480, endPoint y: 265, distance: 18.6
click at [480, 259] on div "[S] okay? · so [S] i would · scrub out anonymize, · · · · uh, any any of the da…" at bounding box center [393, 250] width 587 height 17
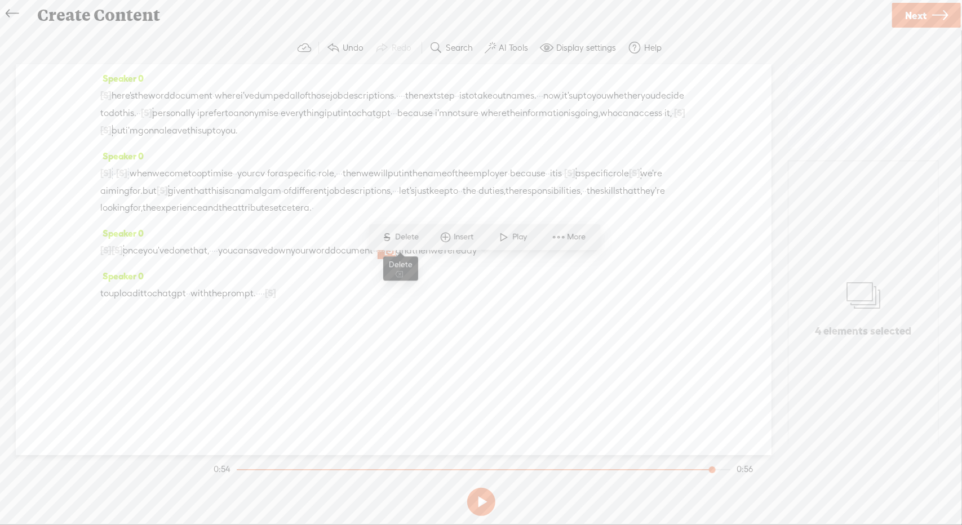
click at [404, 235] on span "Delete" at bounding box center [409, 237] width 26 height 11
click at [373, 259] on span "document" at bounding box center [351, 250] width 43 height 17
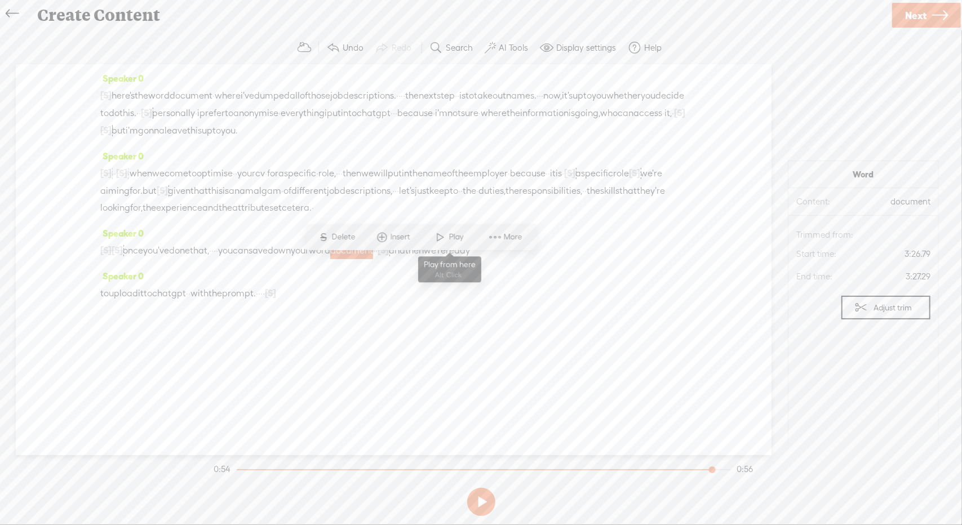
click at [446, 229] on span at bounding box center [440, 237] width 17 height 20
click at [917, 7] on span "Next" at bounding box center [915, 15] width 21 height 29
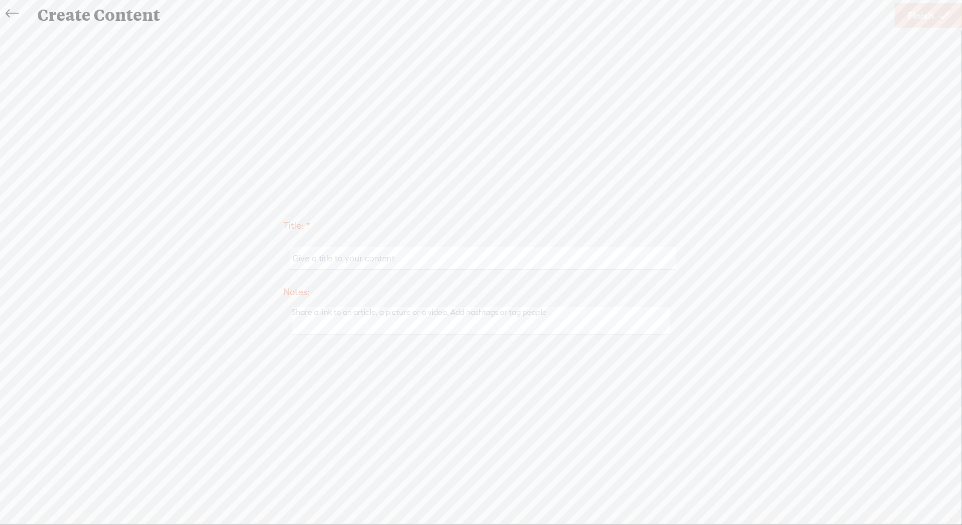
click at [393, 259] on input "text" at bounding box center [483, 258] width 386 height 22
type input "CV4B"
click at [895, 17] on link "Finish" at bounding box center [929, 15] width 68 height 25
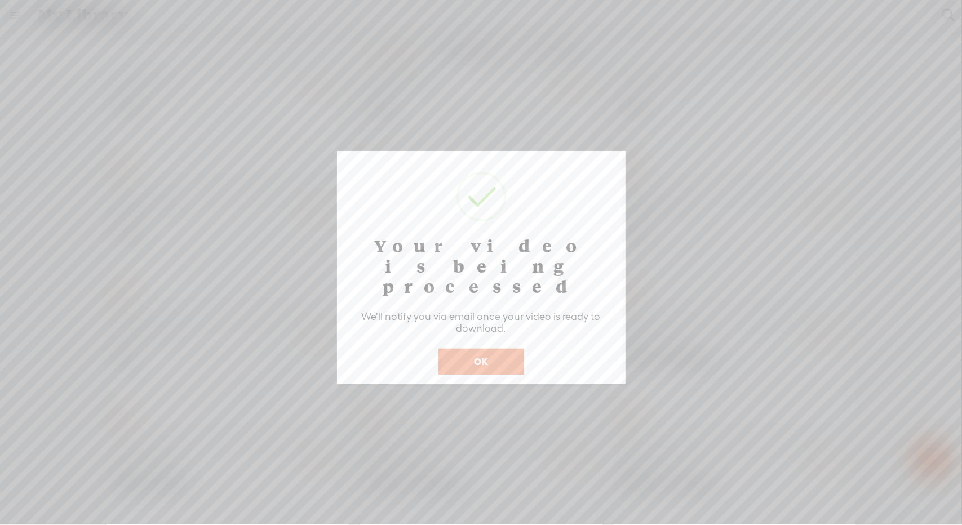
click at [496, 349] on button "OK" at bounding box center [481, 362] width 86 height 26
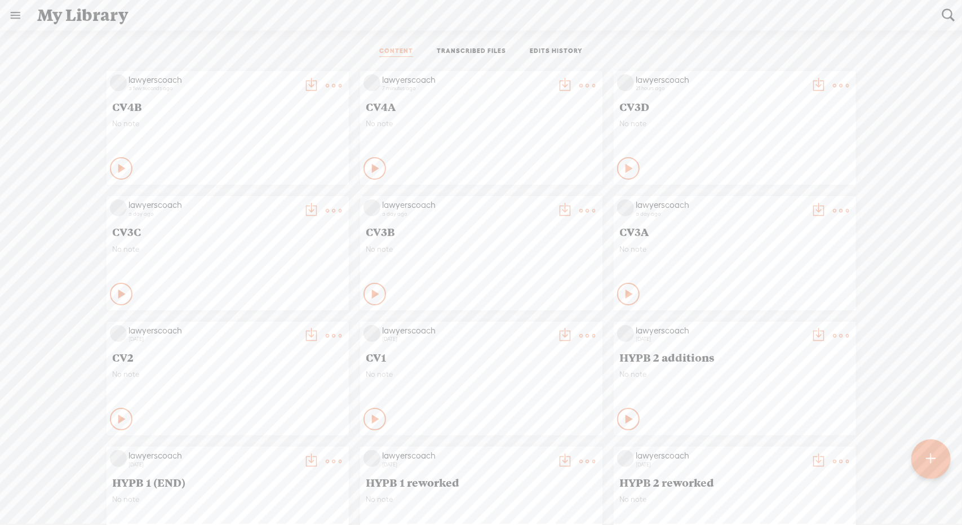
click at [342, 86] on t at bounding box center [334, 86] width 16 height 16
click at [519, 198] on link "Download as..." at bounding box center [525, 201] width 113 height 26
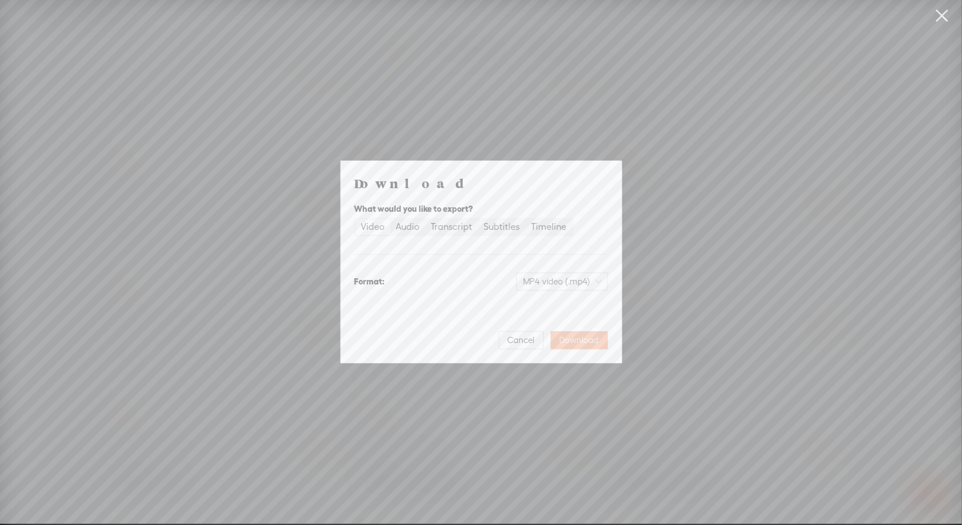
click at [576, 341] on span "Download" at bounding box center [579, 340] width 39 height 11
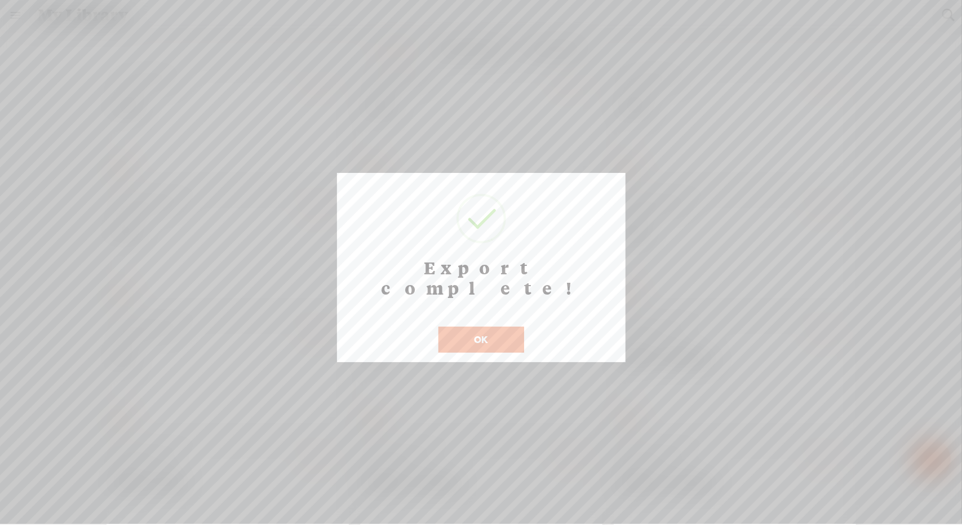
click at [502, 327] on button "OK" at bounding box center [481, 340] width 86 height 26
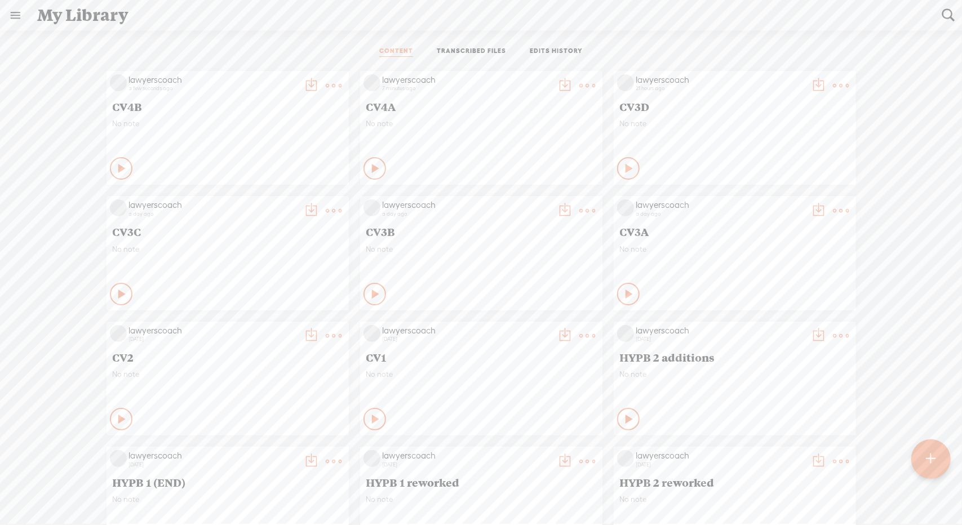
click at [327, 90] on t at bounding box center [334, 86] width 16 height 16
